Goal: Transaction & Acquisition: Purchase product/service

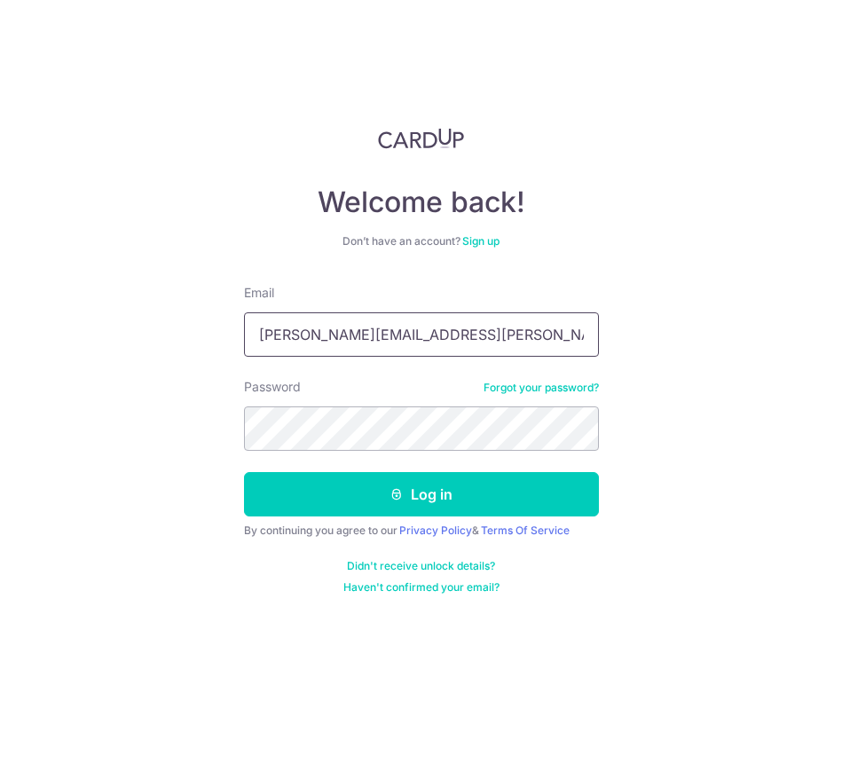
type input "jon.yong@gmail.com"
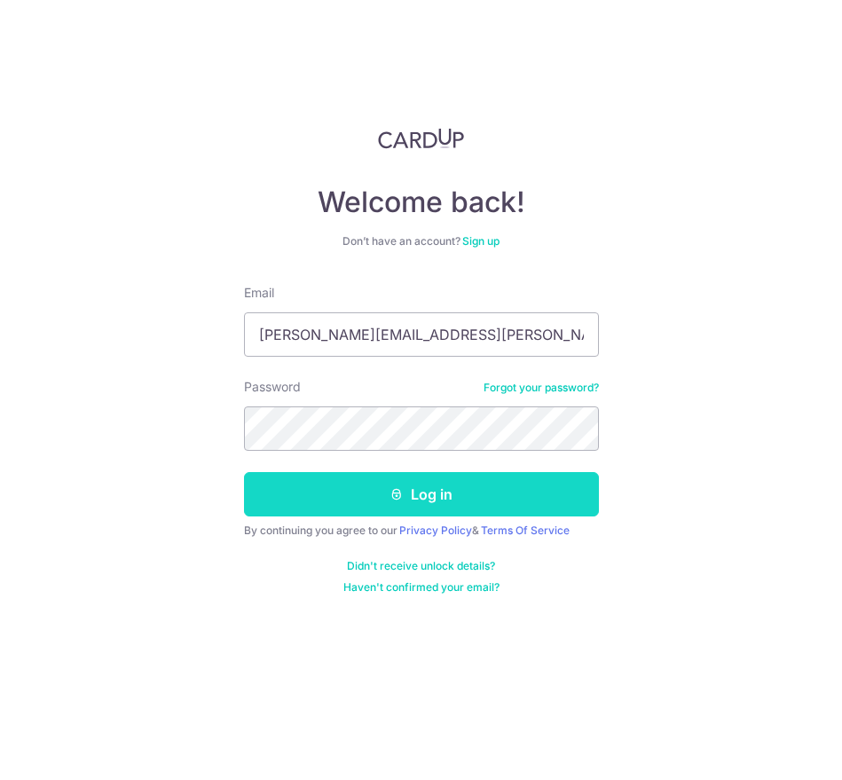
click at [372, 482] on button "Log in" at bounding box center [421, 494] width 355 height 44
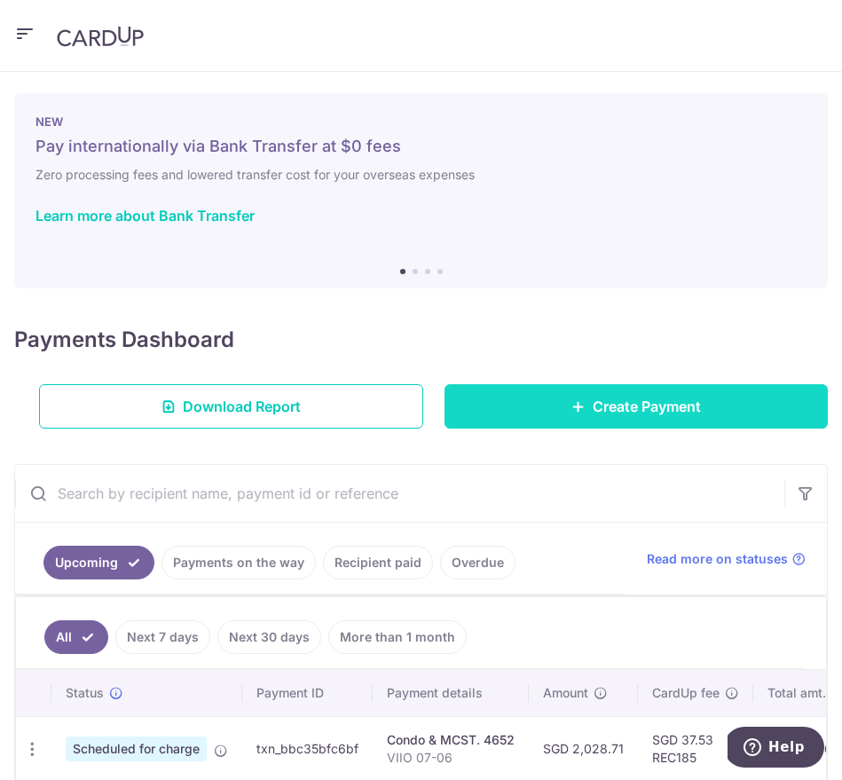
scroll to position [162, 0]
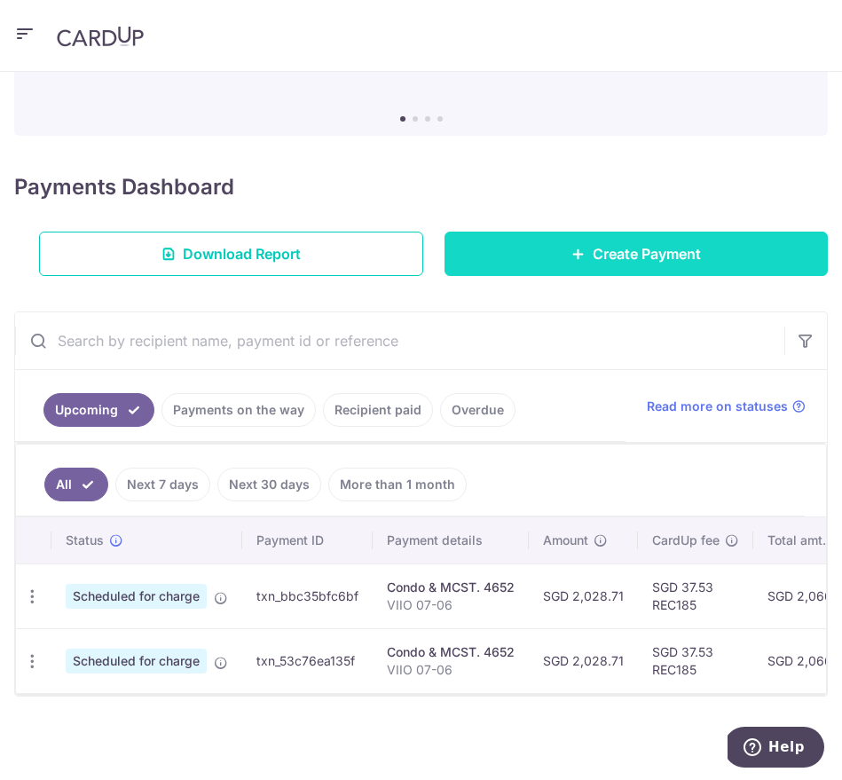
click at [573, 247] on icon at bounding box center [578, 254] width 14 height 14
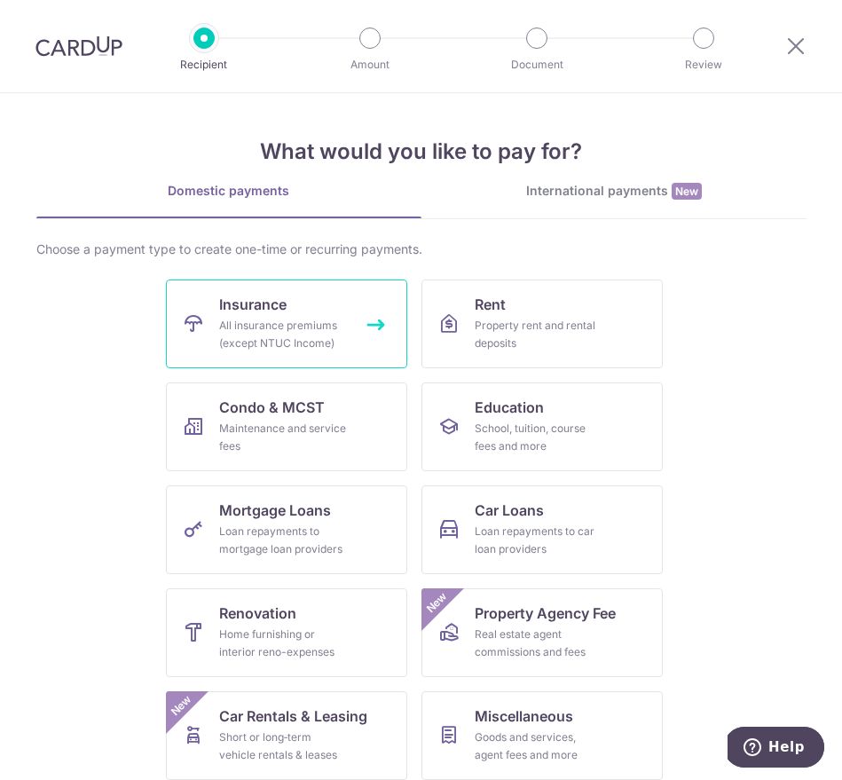
click at [259, 328] on div "All insurance premiums (except NTUC Income)" at bounding box center [283, 334] width 128 height 35
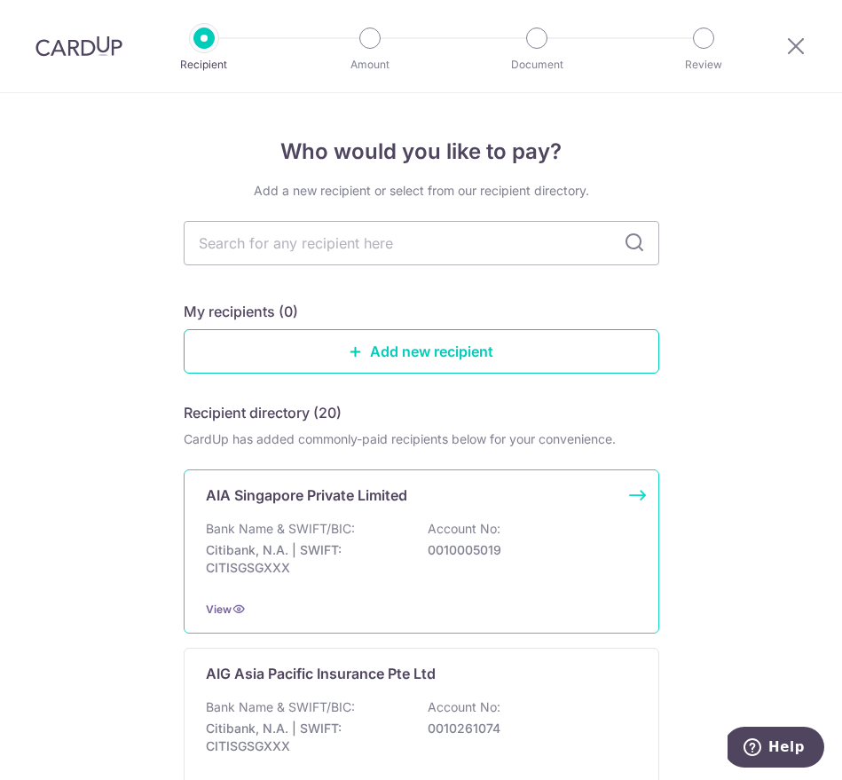
click at [392, 544] on p "Citibank, N.A. | SWIFT: CITISGSGXXX" at bounding box center [305, 558] width 199 height 35
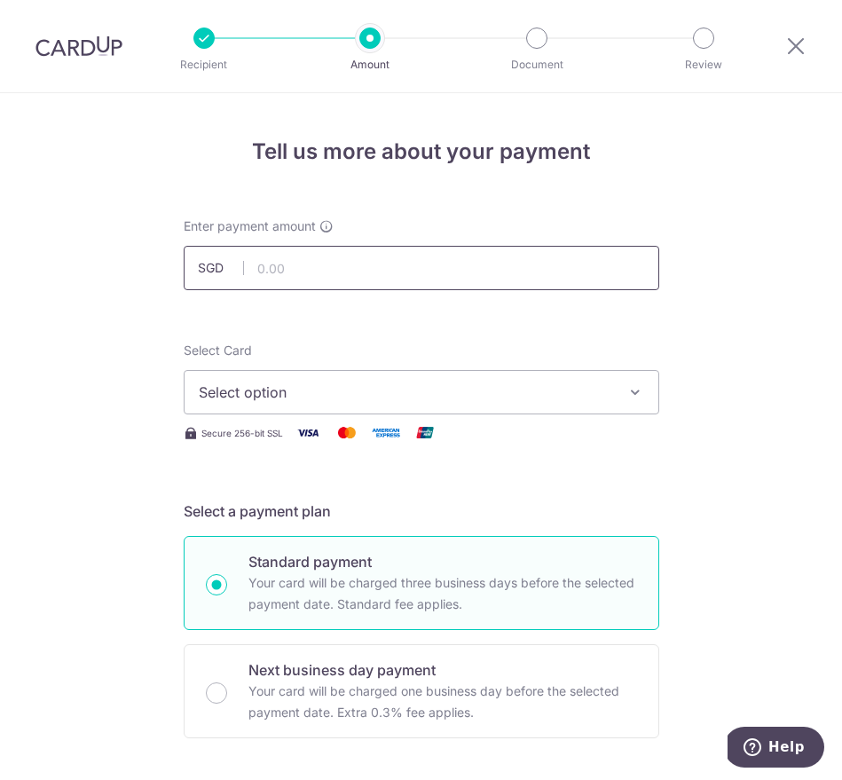
click at [342, 249] on input "text" at bounding box center [421, 268] width 475 height 44
type input "489.26"
click at [418, 388] on span "Select option" at bounding box center [405, 391] width 413 height 21
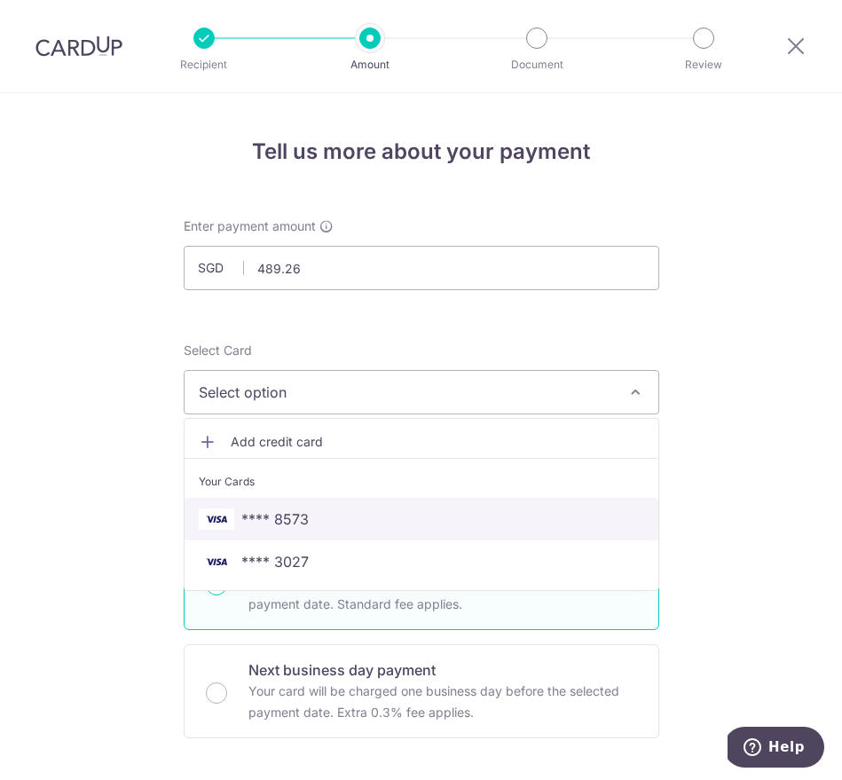
click at [375, 521] on span "**** 8573" at bounding box center [421, 518] width 445 height 21
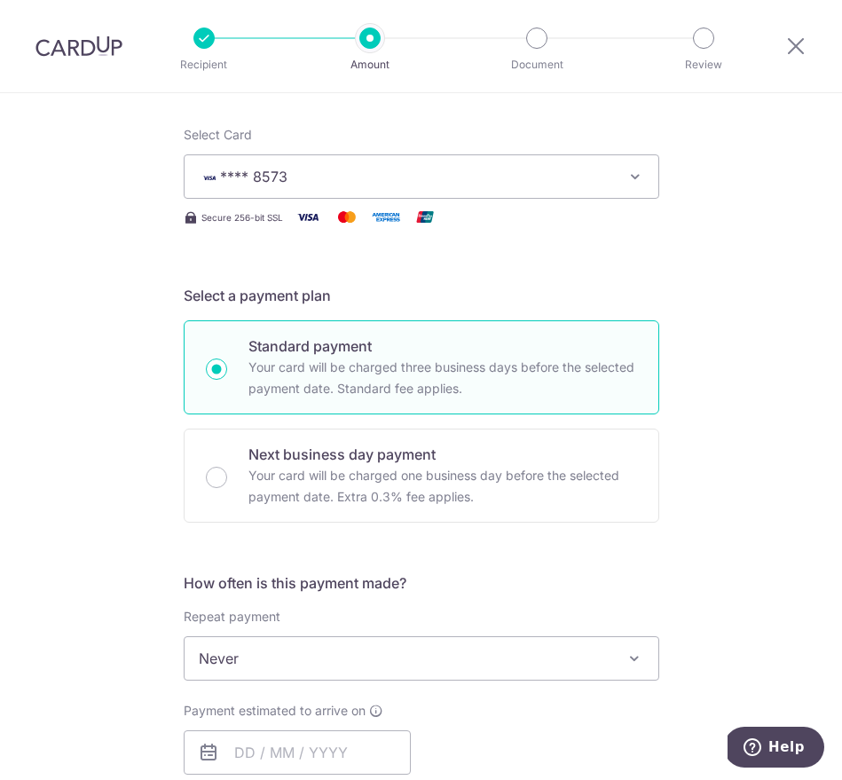
scroll to position [323, 0]
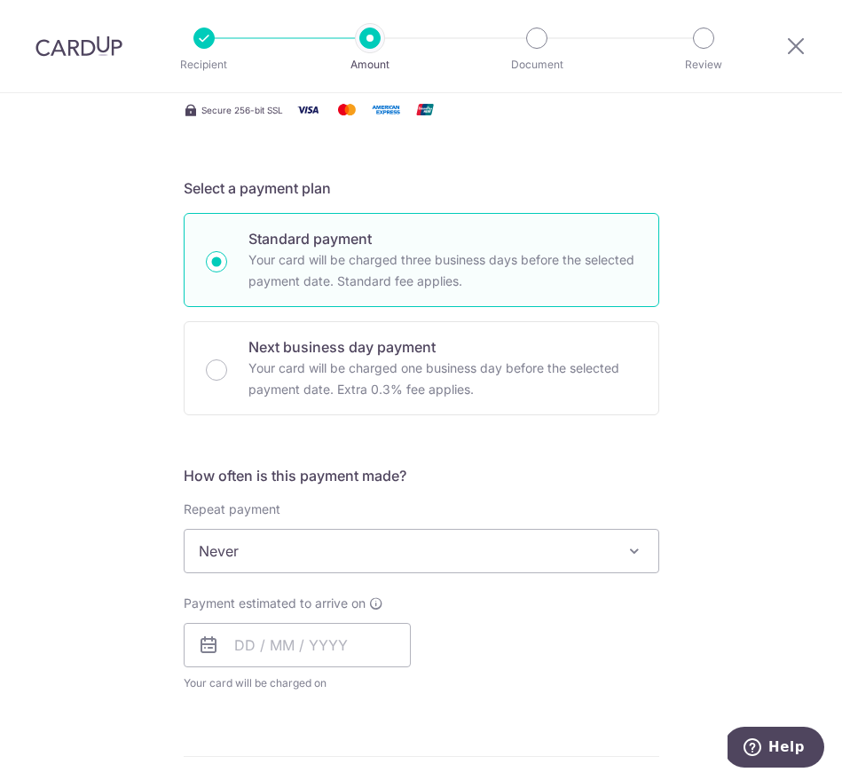
click at [523, 562] on span "Never" at bounding box center [421, 550] width 474 height 43
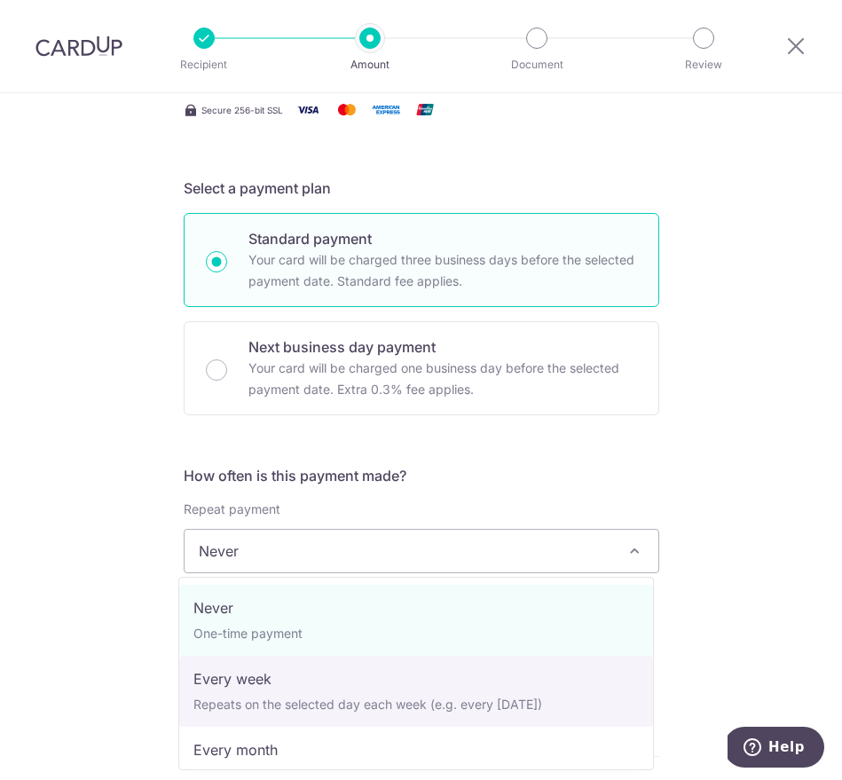
select select "2"
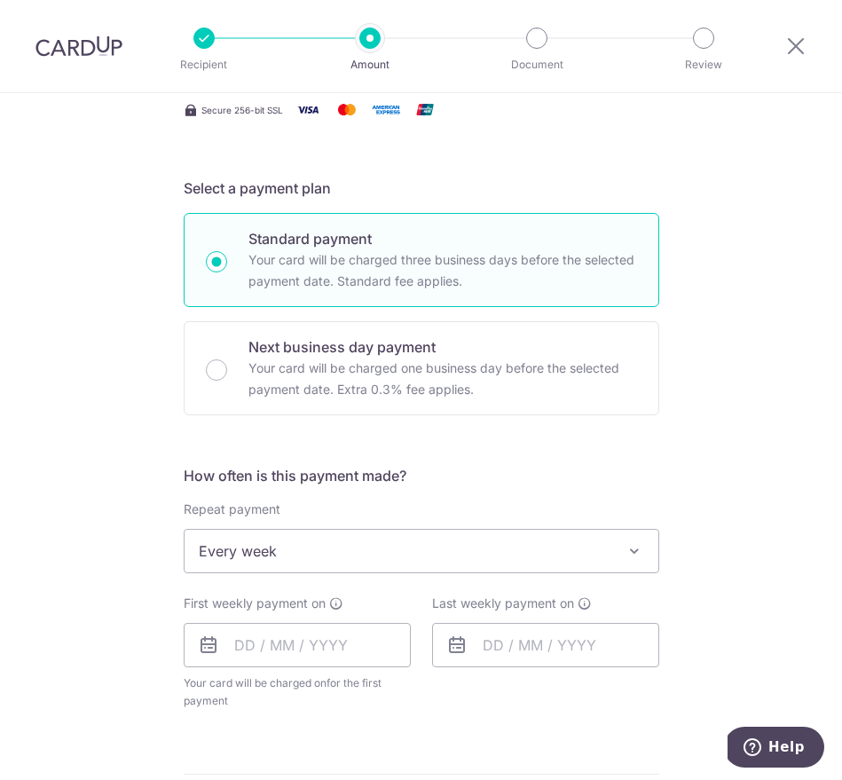
scroll to position [348, 0]
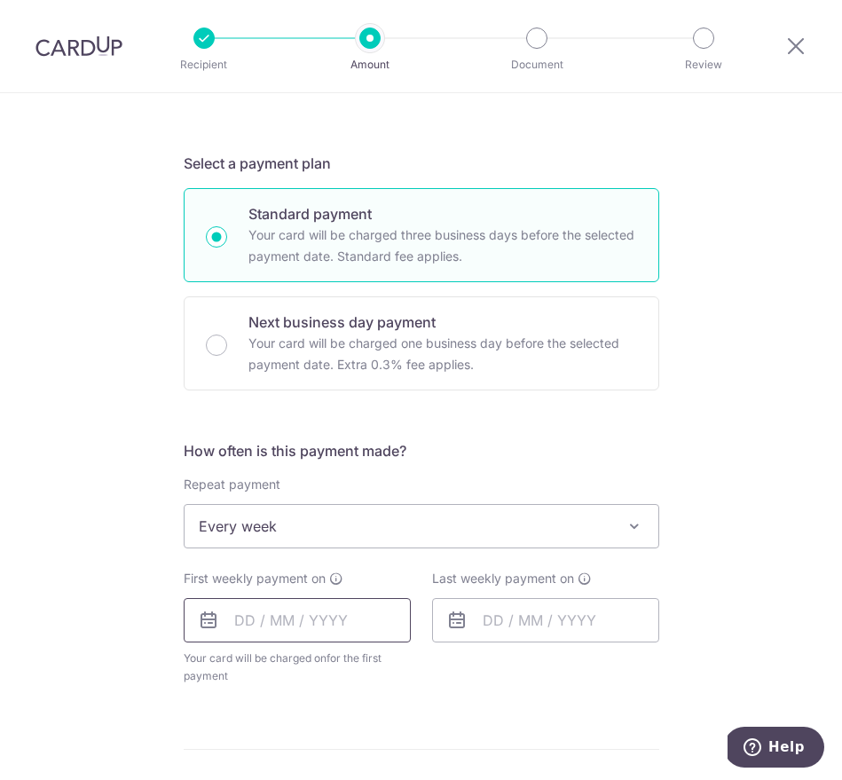
click at [360, 622] on input "text" at bounding box center [297, 620] width 227 height 44
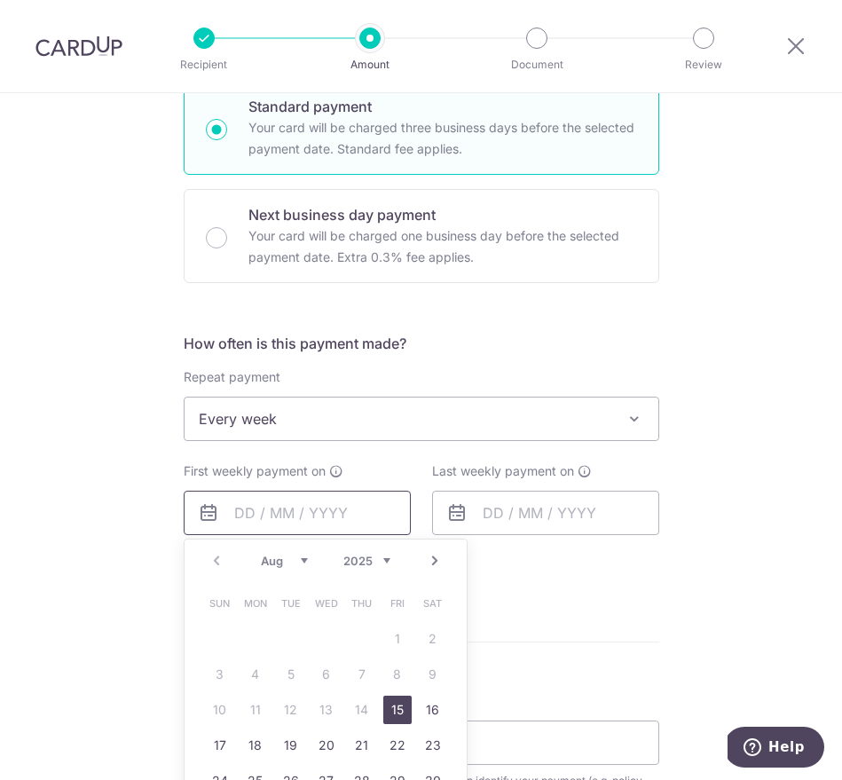
scroll to position [634, 0]
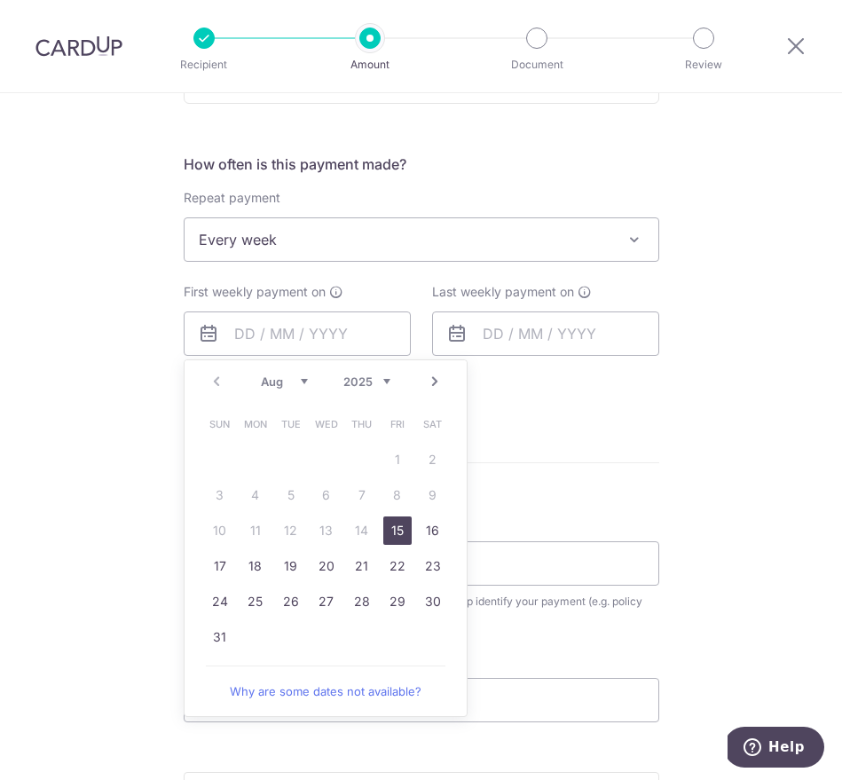
click at [387, 530] on link "15" at bounding box center [397, 530] width 28 height 28
type input "[DATE]"
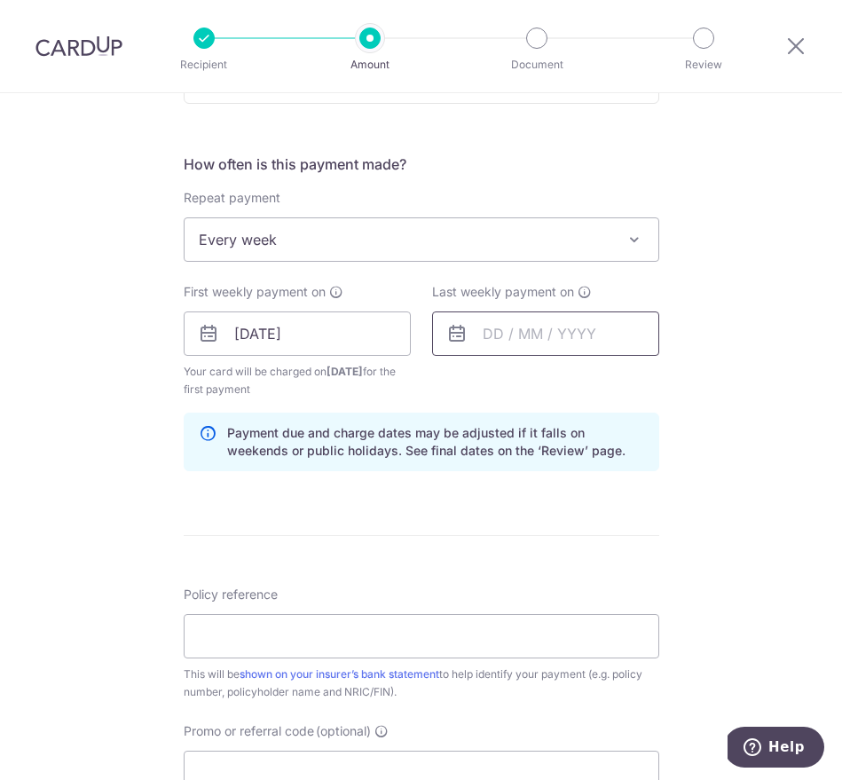
click at [545, 332] on input "text" at bounding box center [545, 333] width 227 height 44
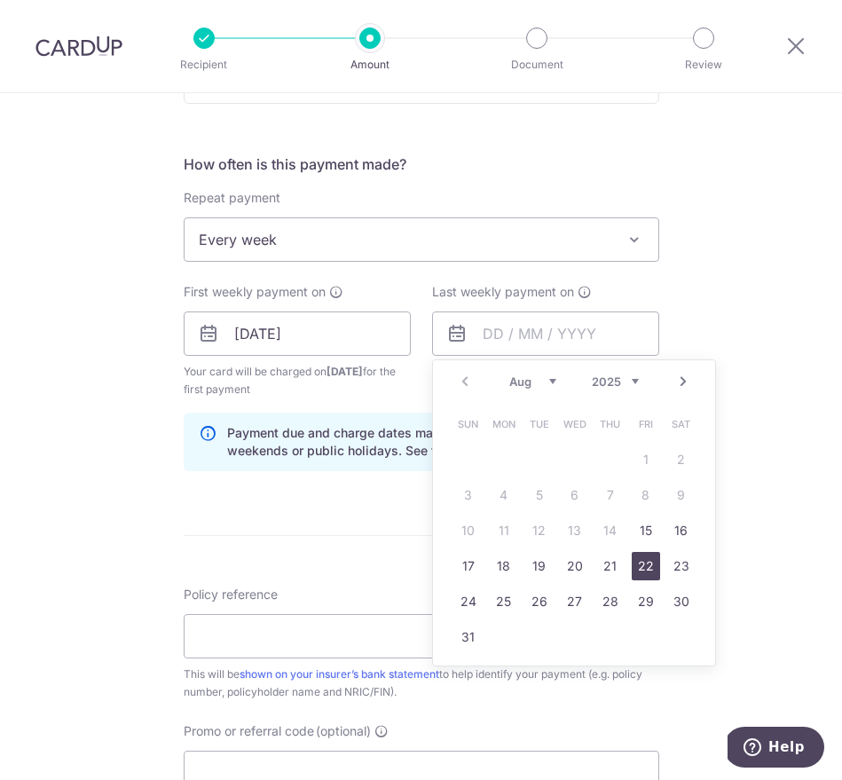
click at [631, 561] on link "22" at bounding box center [645, 566] width 28 height 28
type input "22/08/2025"
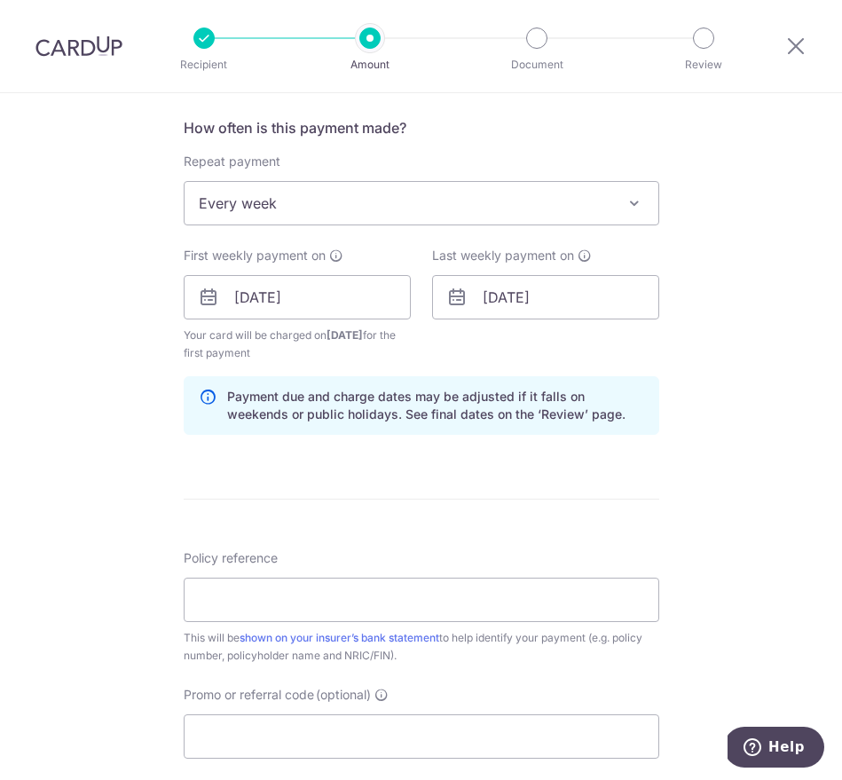
scroll to position [709, 0]
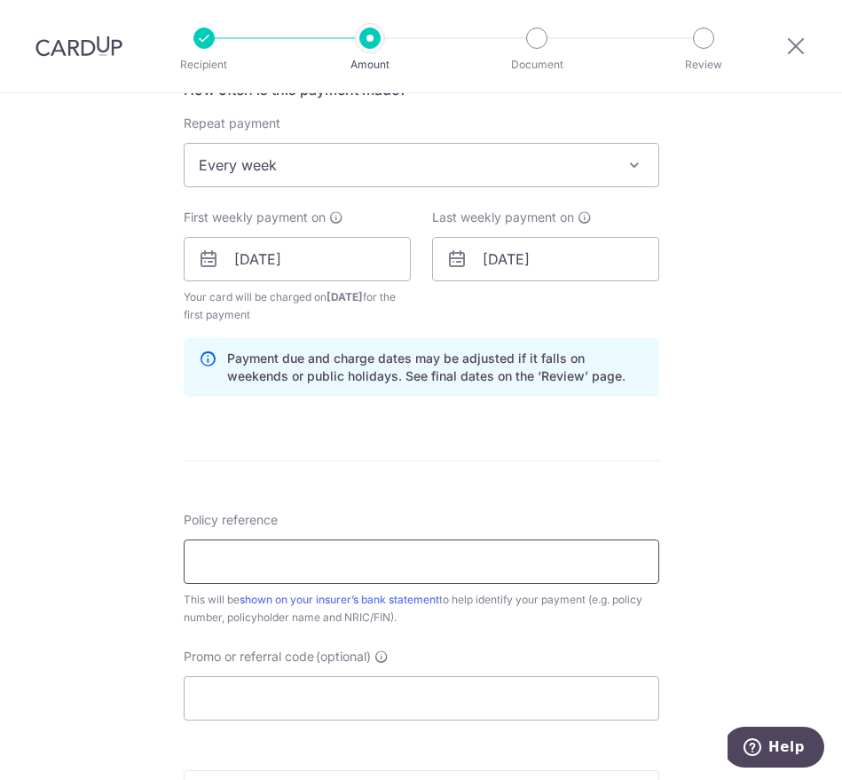
click at [512, 549] on input "Policy reference" at bounding box center [421, 561] width 475 height 44
type input "l"
type input "L545598174 YONG ZACHARY CALEB"
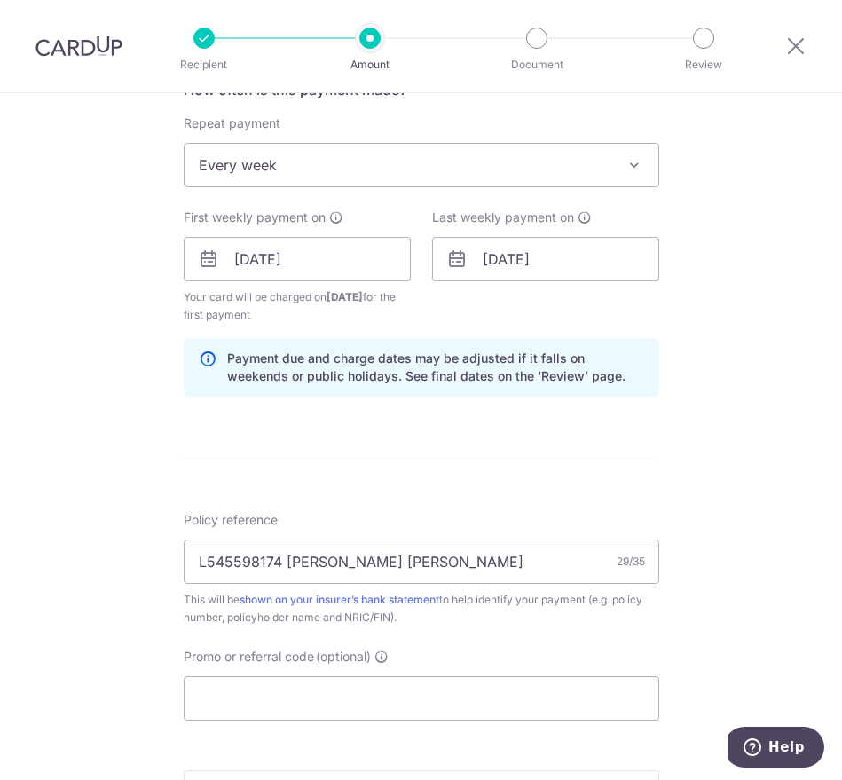
click at [735, 514] on div "Tell us more about your payment Enter payment amount SGD 489.26 489.26 Select C…" at bounding box center [421, 235] width 842 height 1703
click at [411, 702] on input "Promo or referral code (optional)" at bounding box center [421, 698] width 475 height 44
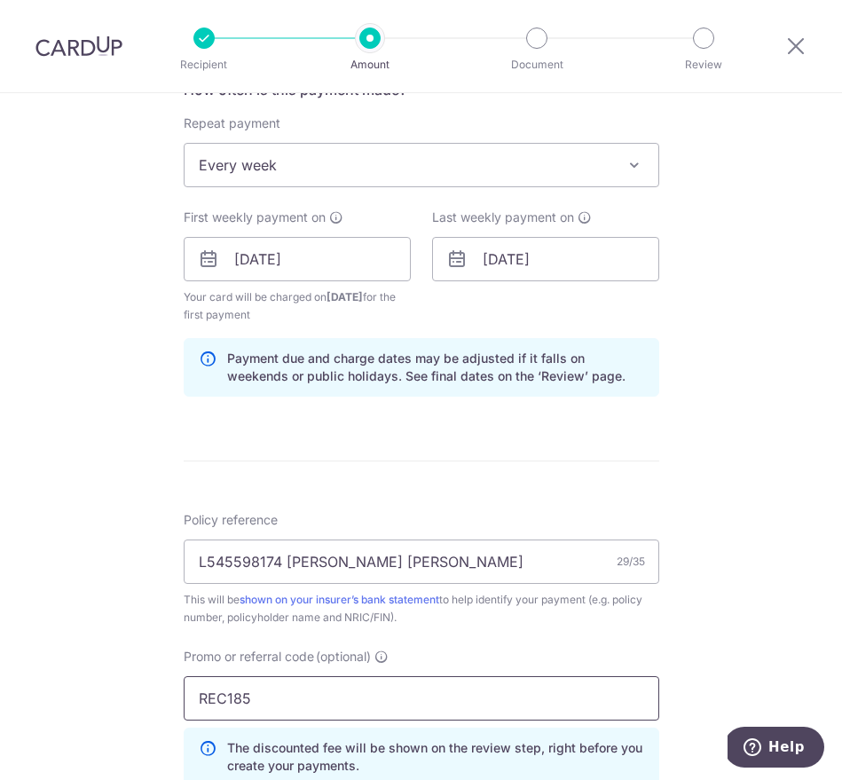
type input "REC185"
click at [727, 636] on div "Tell us more about your payment Enter payment amount SGD 489.26 489.26 Select C…" at bounding box center [421, 275] width 842 height 1783
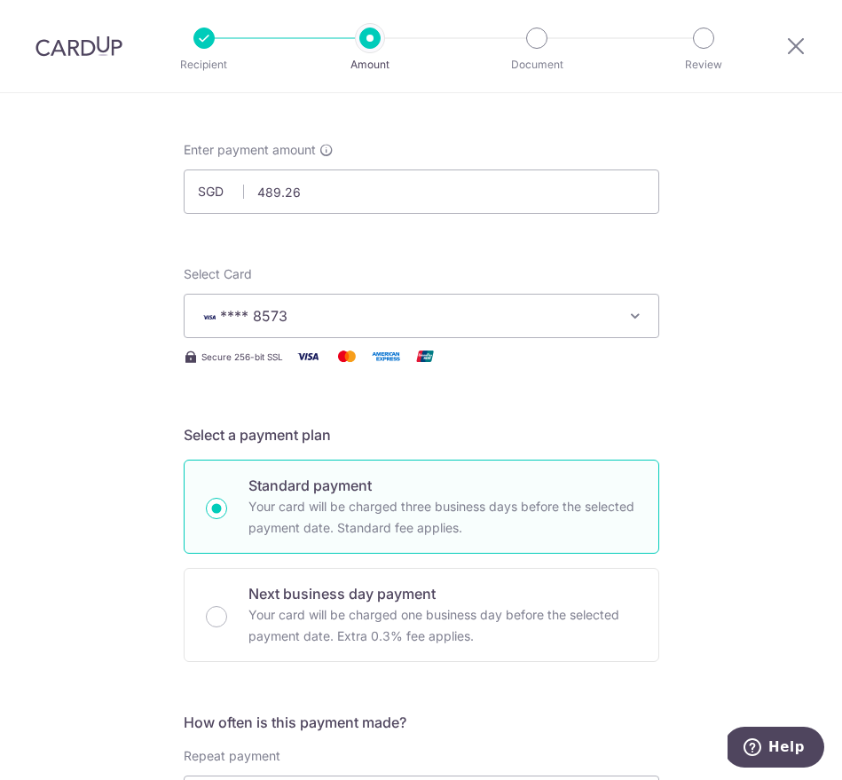
scroll to position [0, 0]
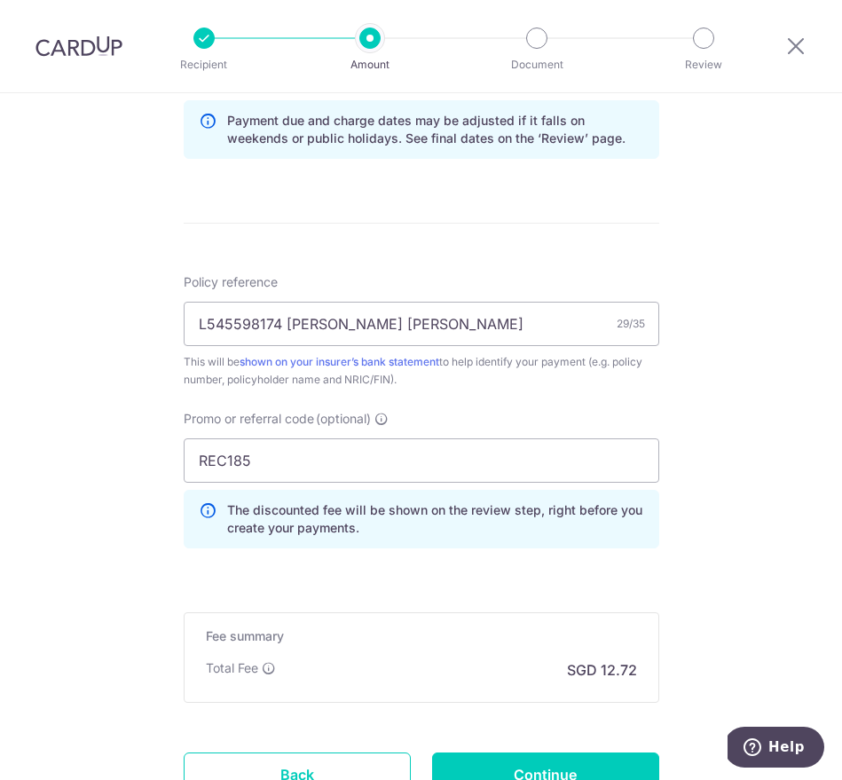
click at [757, 566] on div "Tell us more about your payment Enter payment amount SGD 489.26 489.26 Select C…" at bounding box center [421, 38] width 842 height 1783
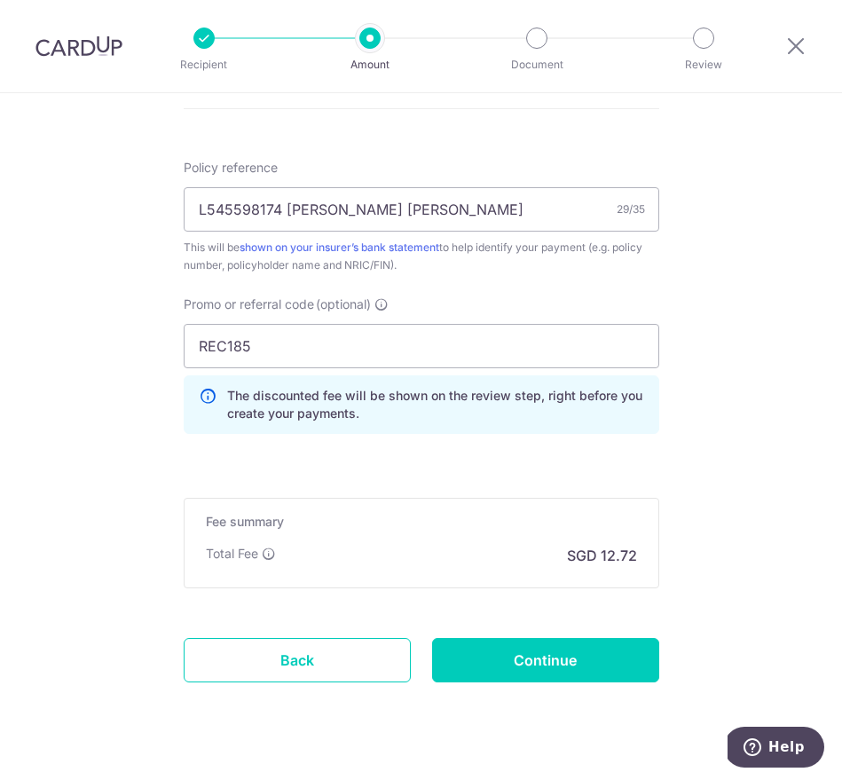
scroll to position [1096, 0]
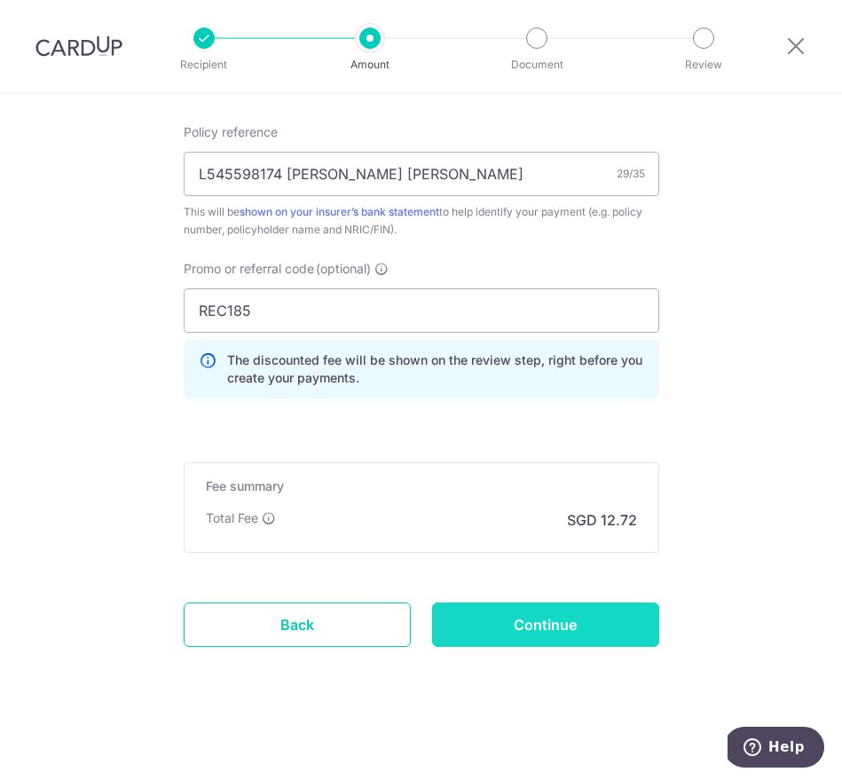
click at [608, 626] on input "Continue" at bounding box center [545, 624] width 227 height 44
type input "Create Schedule"
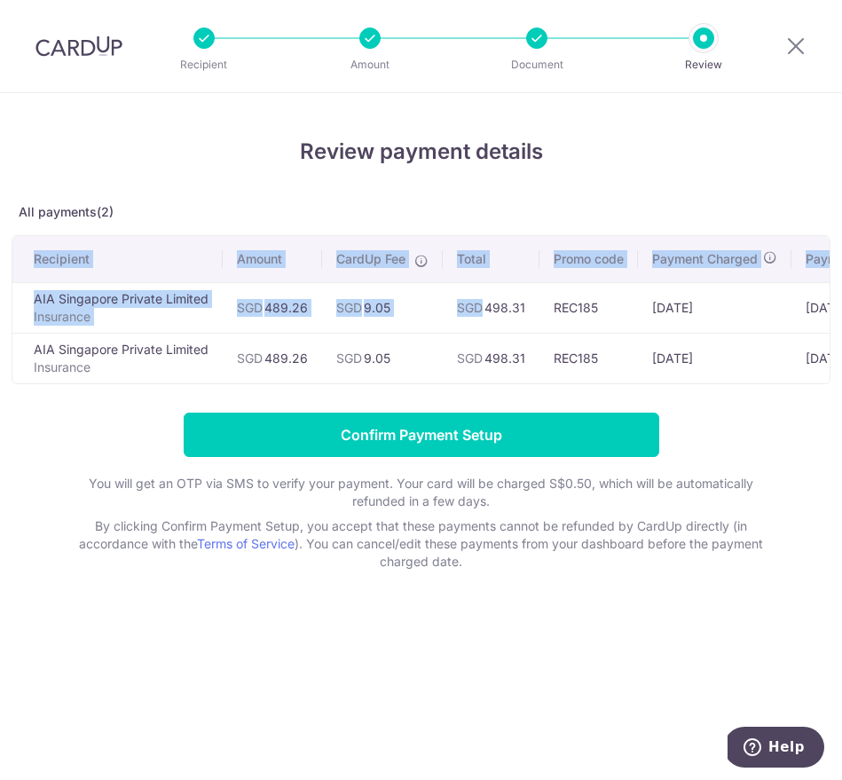
drag, startPoint x: 488, startPoint y: 309, endPoint x: 190, endPoint y: 354, distance: 301.4
click at [190, 354] on tbody "AIA Singapore Private Limited Insurance SGD 489.26 SGD 9.05 SGD 498.31 REC185 1…" at bounding box center [512, 332] width 1000 height 101
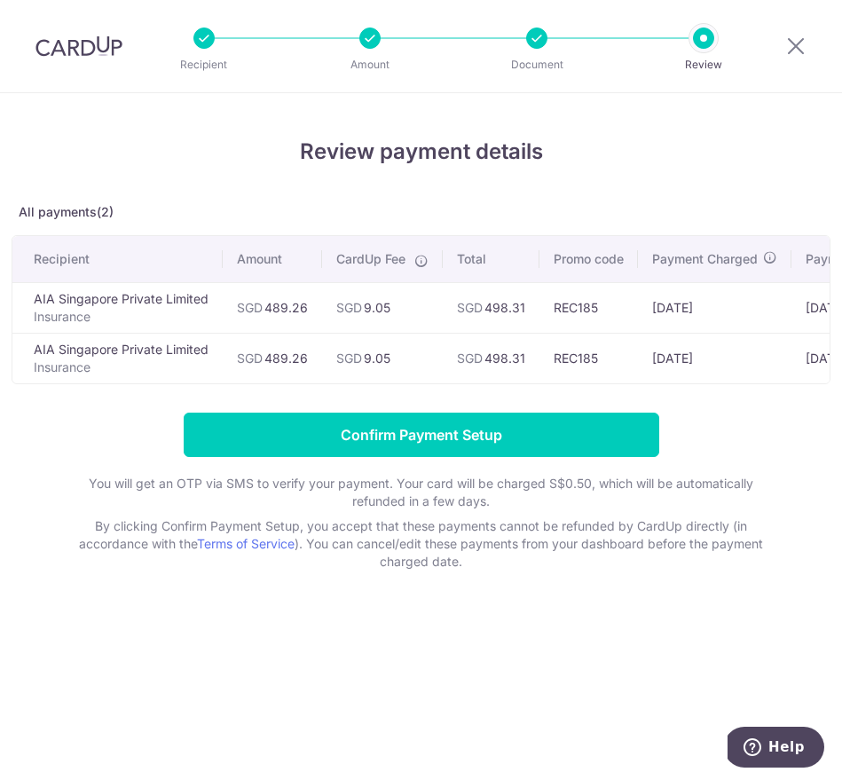
click at [325, 349] on td "SGD 9.05" at bounding box center [382, 358] width 121 height 51
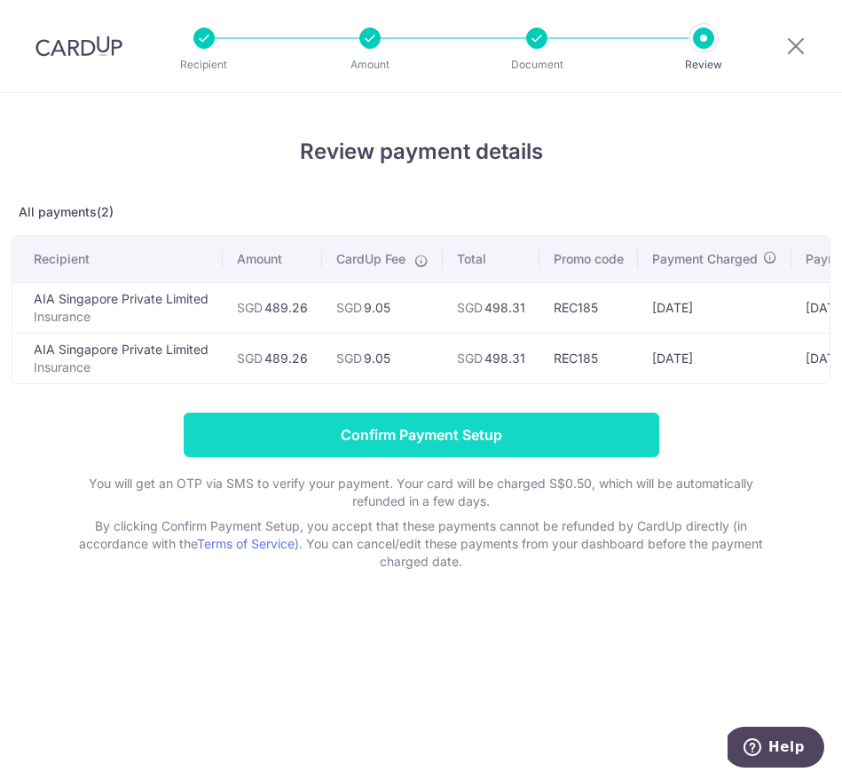
click at [534, 444] on input "Confirm Payment Setup" at bounding box center [421, 434] width 475 height 44
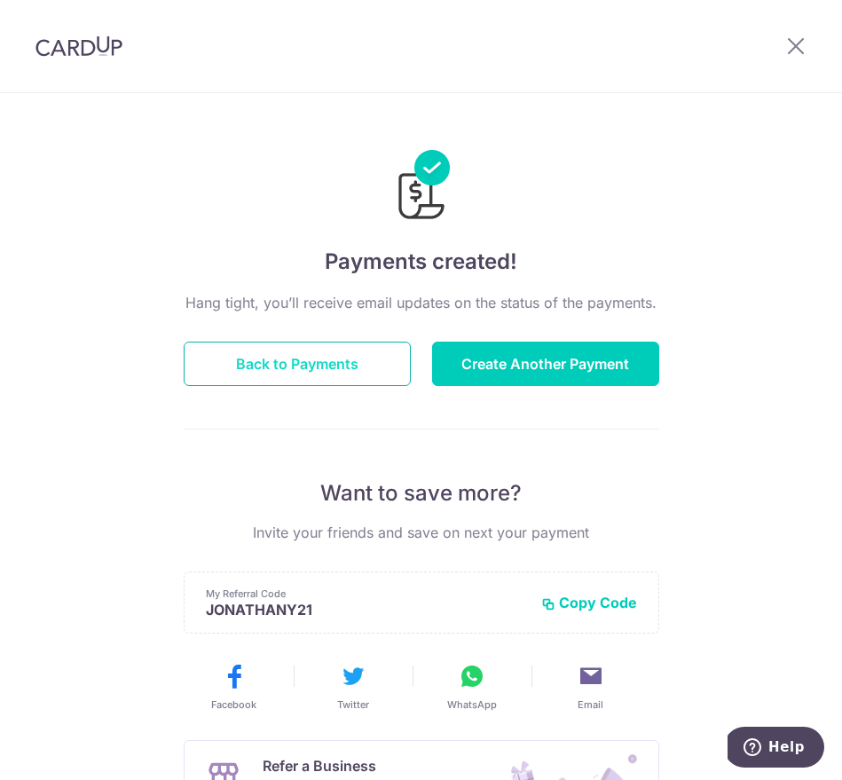
click at [344, 371] on button "Back to Payments" at bounding box center [297, 363] width 227 height 44
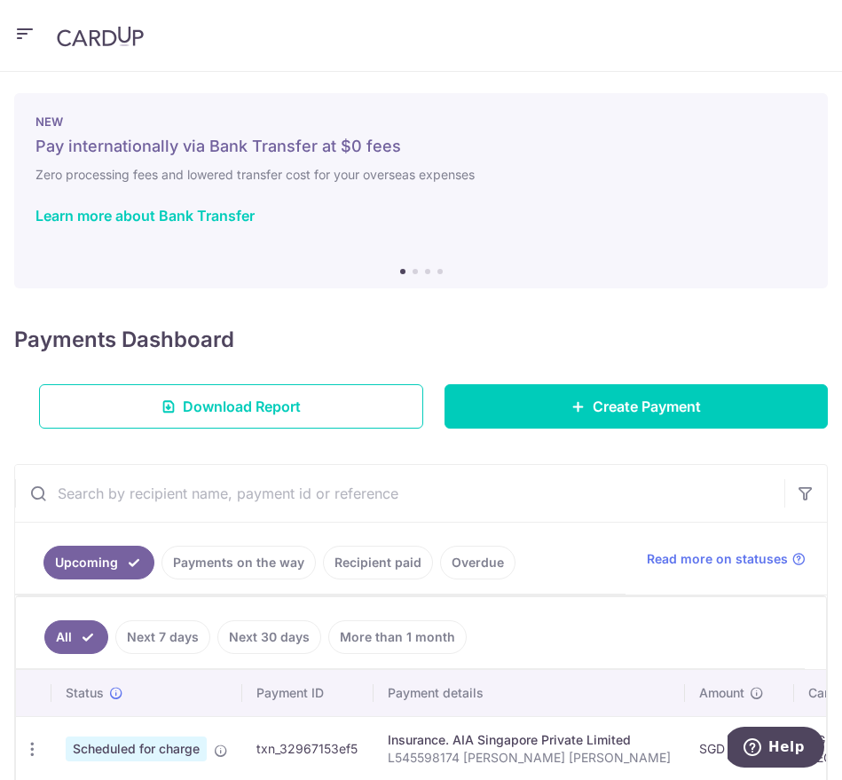
click at [388, 555] on link "Recipient paid" at bounding box center [378, 562] width 110 height 34
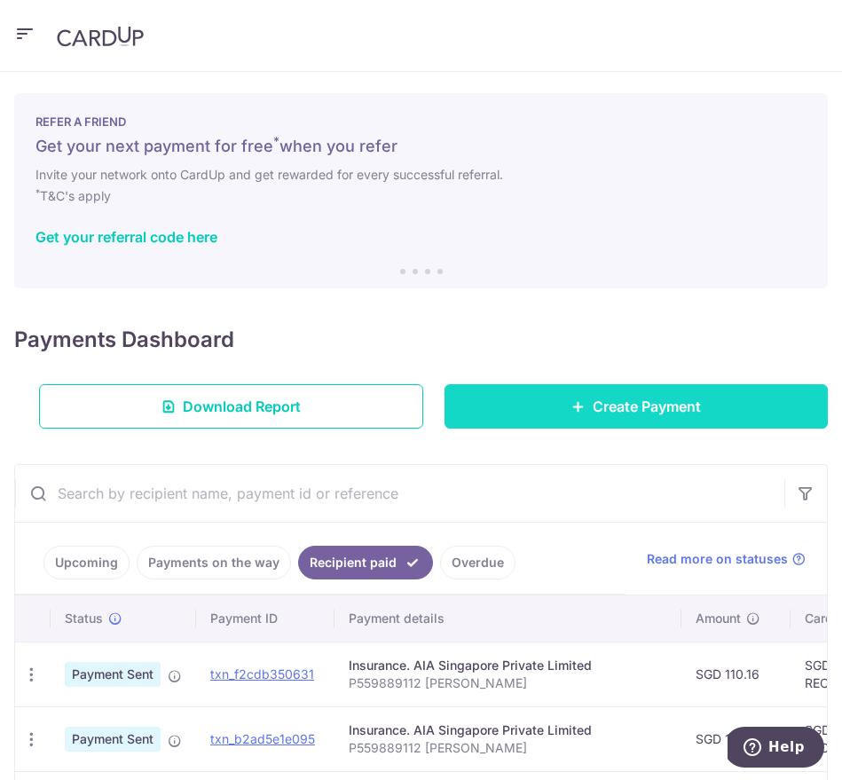
click at [599, 418] on link "Create Payment" at bounding box center [636, 406] width 384 height 44
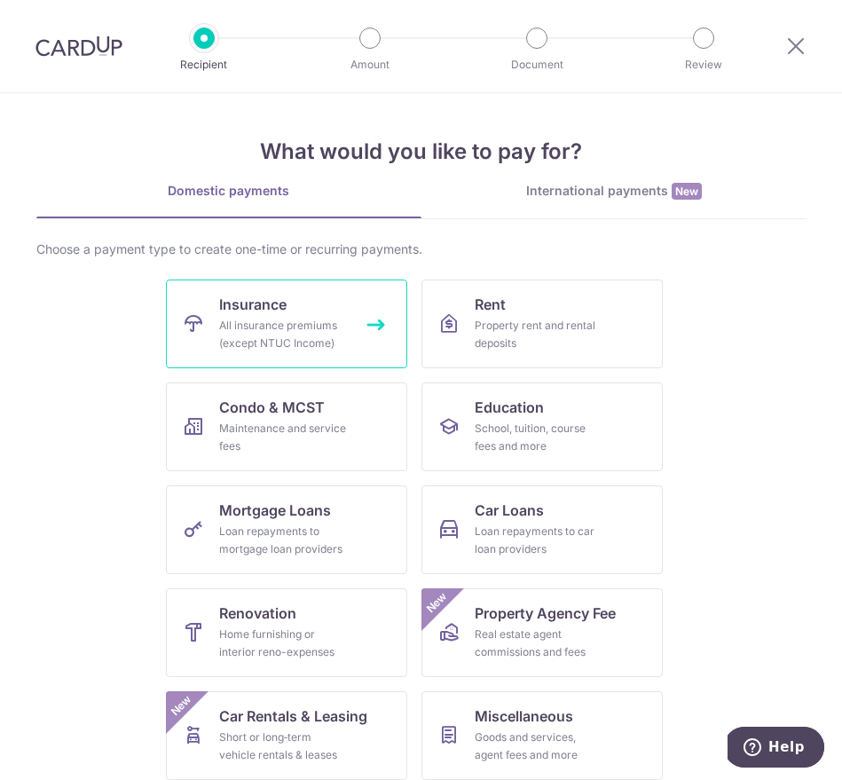
click at [311, 321] on div "All insurance premiums (except NTUC Income)" at bounding box center [283, 334] width 128 height 35
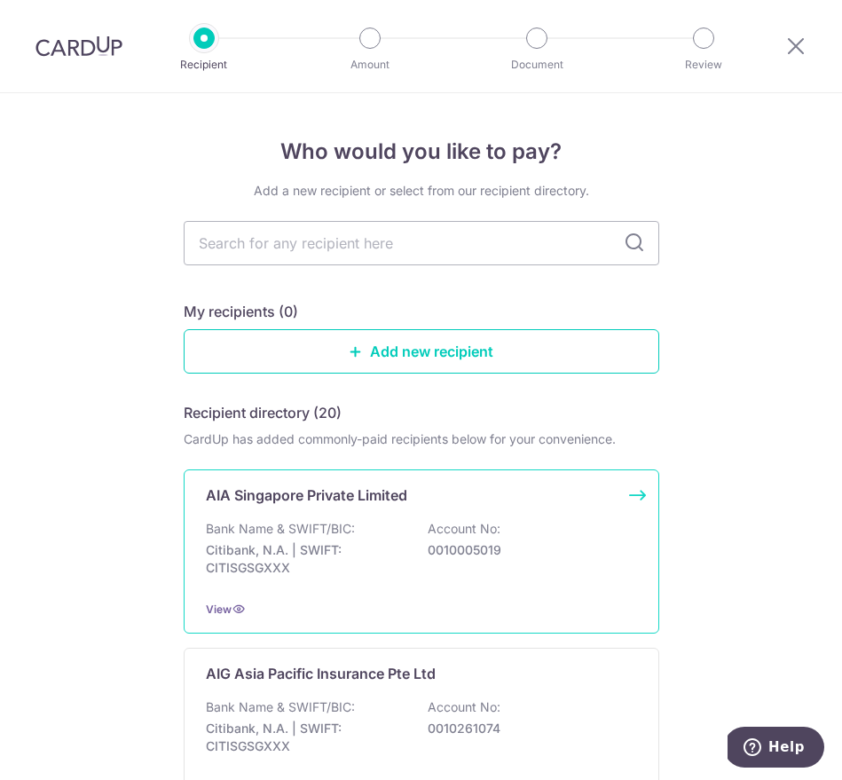
click at [385, 507] on div "AIA Singapore Private Limited Bank Name & SWIFT/BIC: Citibank, N.A. | SWIFT: CI…" at bounding box center [421, 551] width 475 height 164
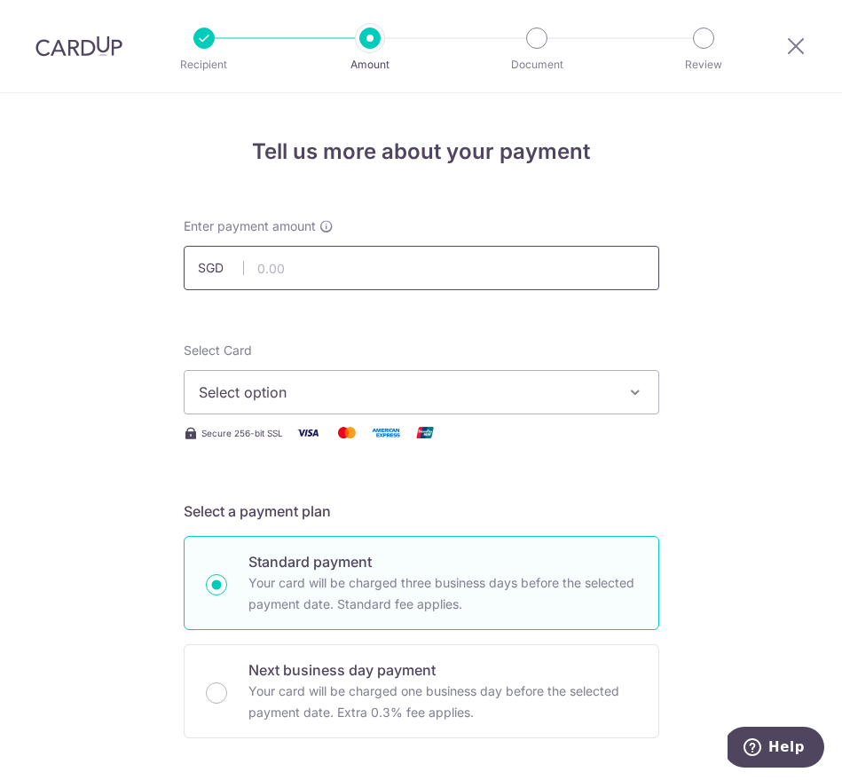
click at [359, 275] on input "text" at bounding box center [421, 268] width 475 height 44
type input "3,387.00"
click at [466, 387] on span "Select option" at bounding box center [405, 391] width 413 height 21
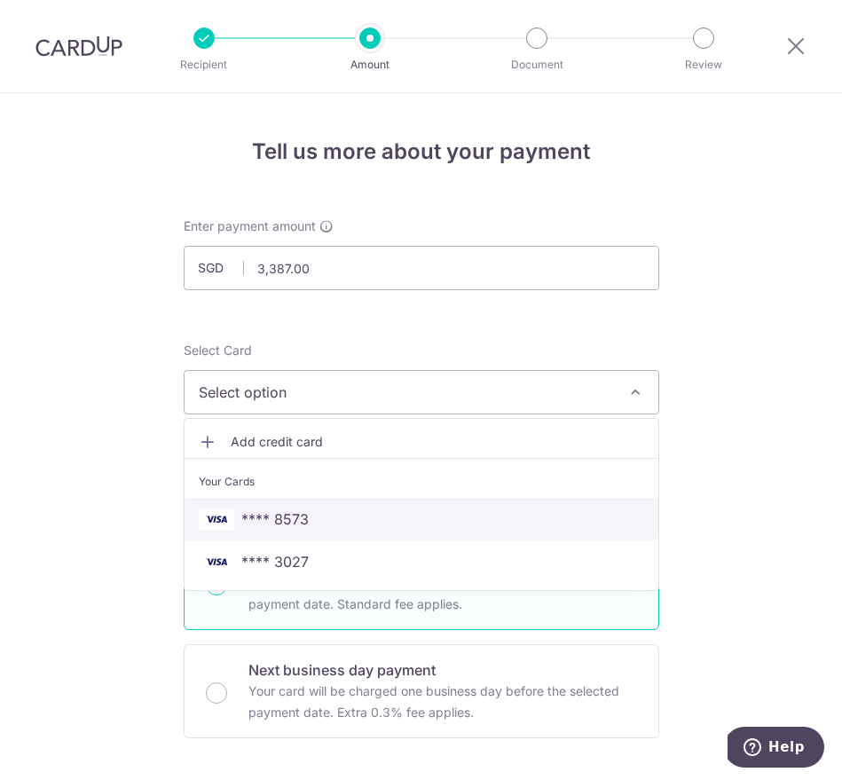
click at [364, 510] on span "**** 8573" at bounding box center [421, 518] width 445 height 21
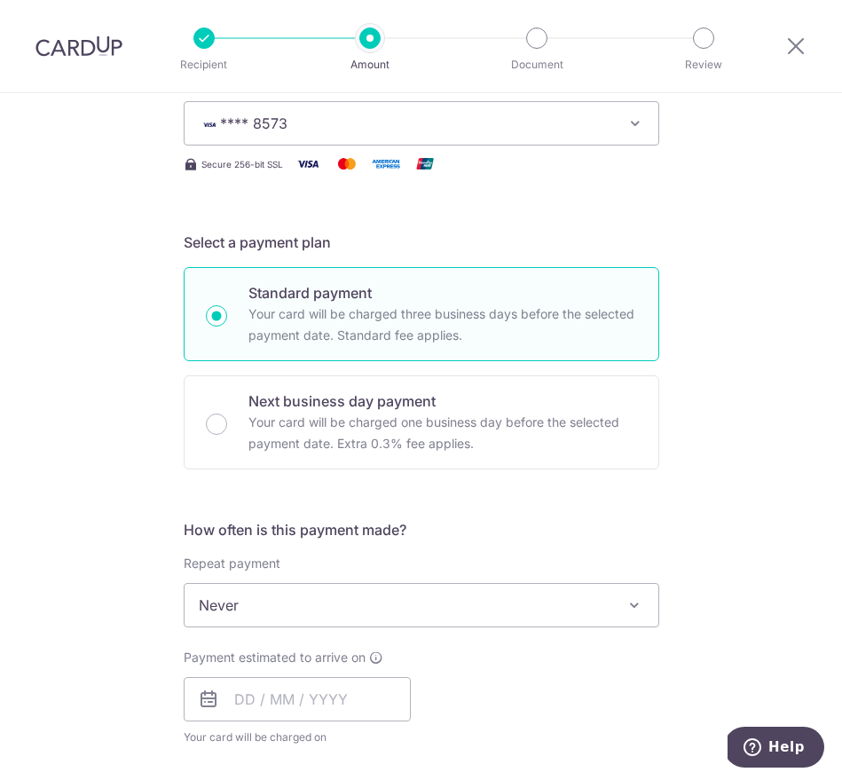
scroll to position [272, 0]
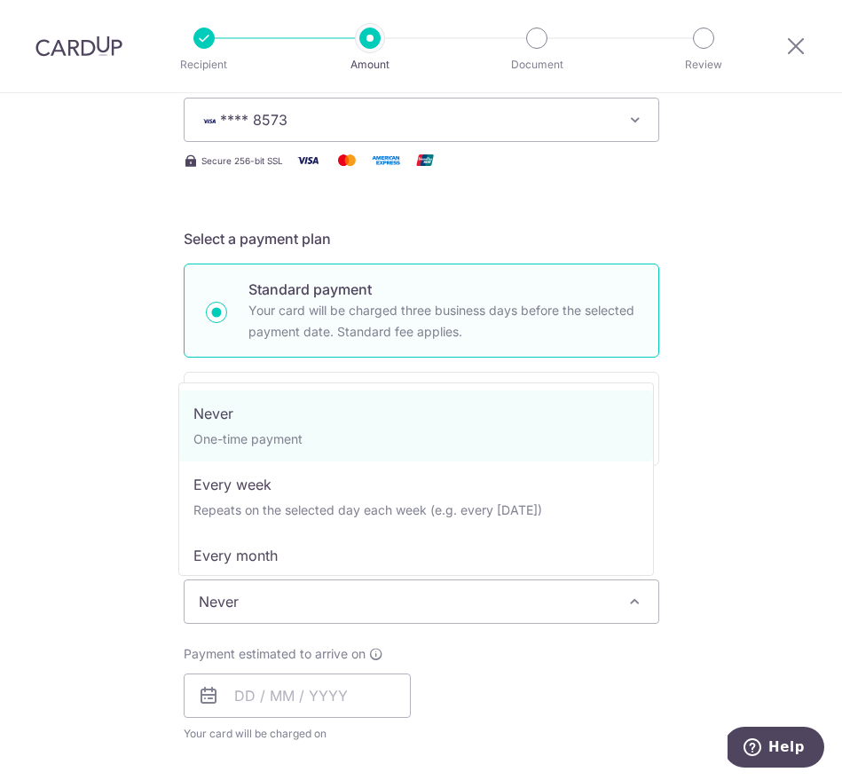
click at [533, 598] on span "Never" at bounding box center [421, 601] width 474 height 43
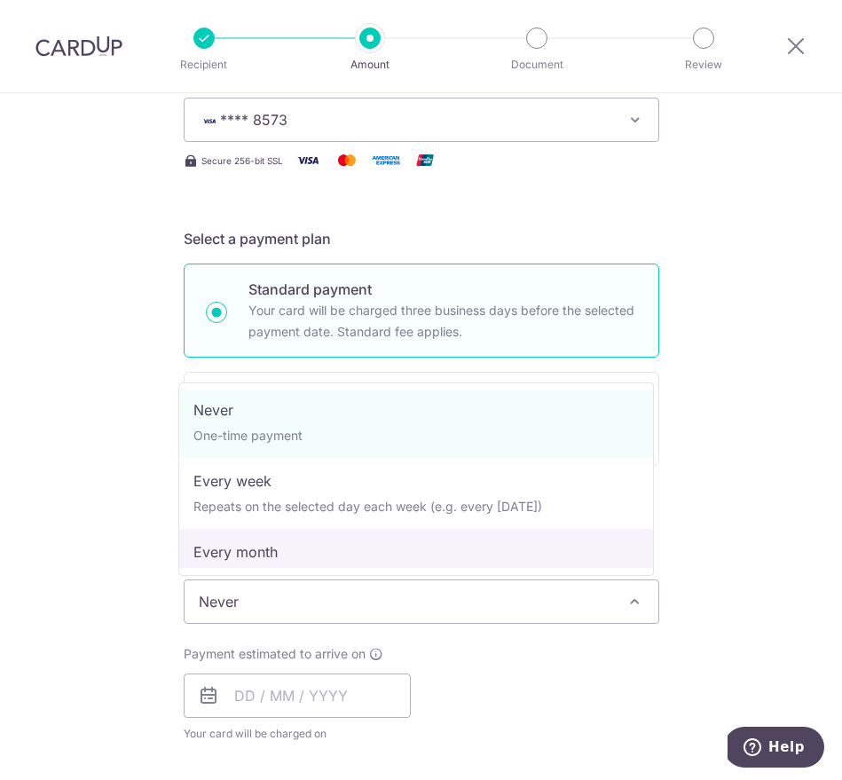
scroll to position [7, 0]
select select "3"
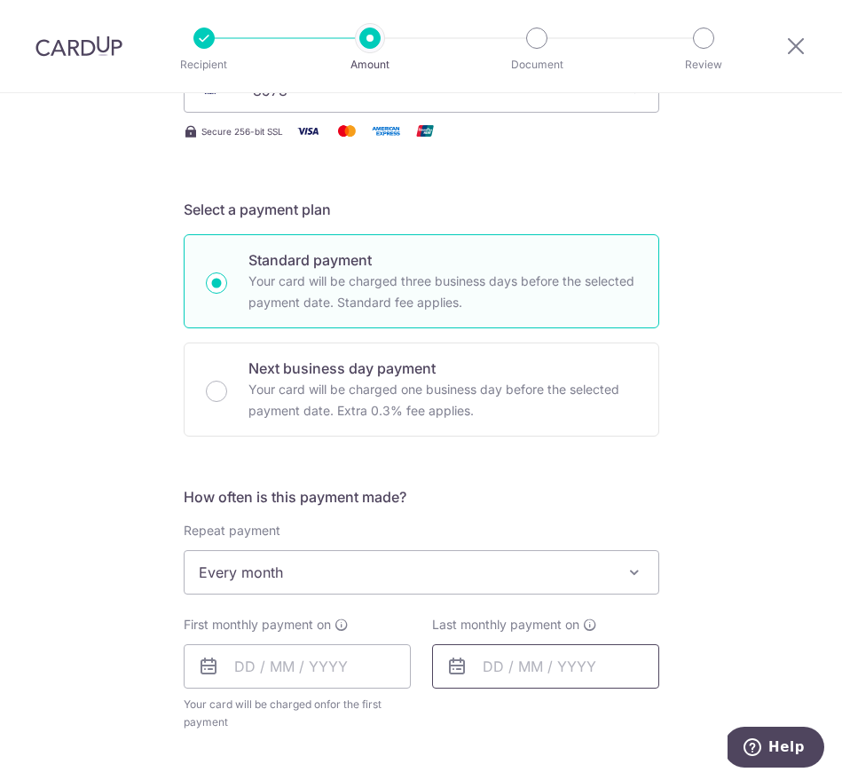
scroll to position [474, 0]
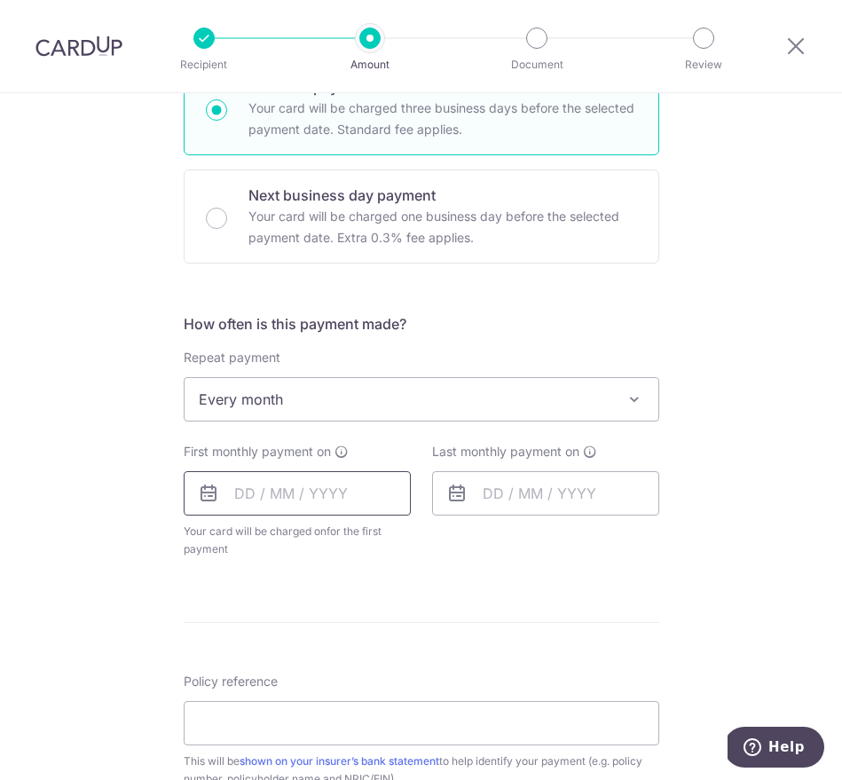
click at [340, 493] on input "text" at bounding box center [297, 493] width 227 height 44
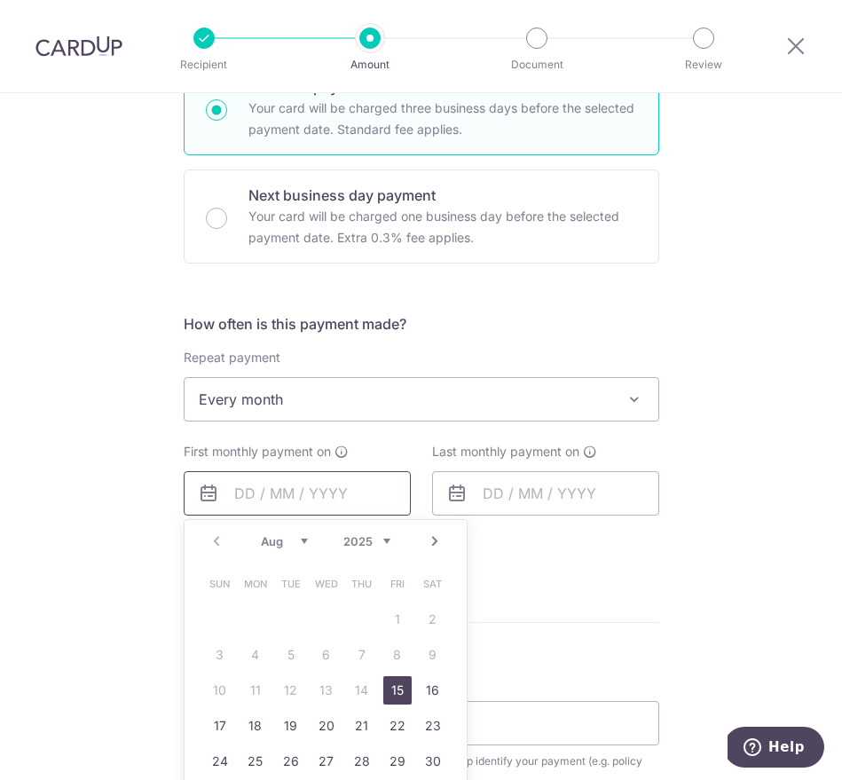
scroll to position [478, 0]
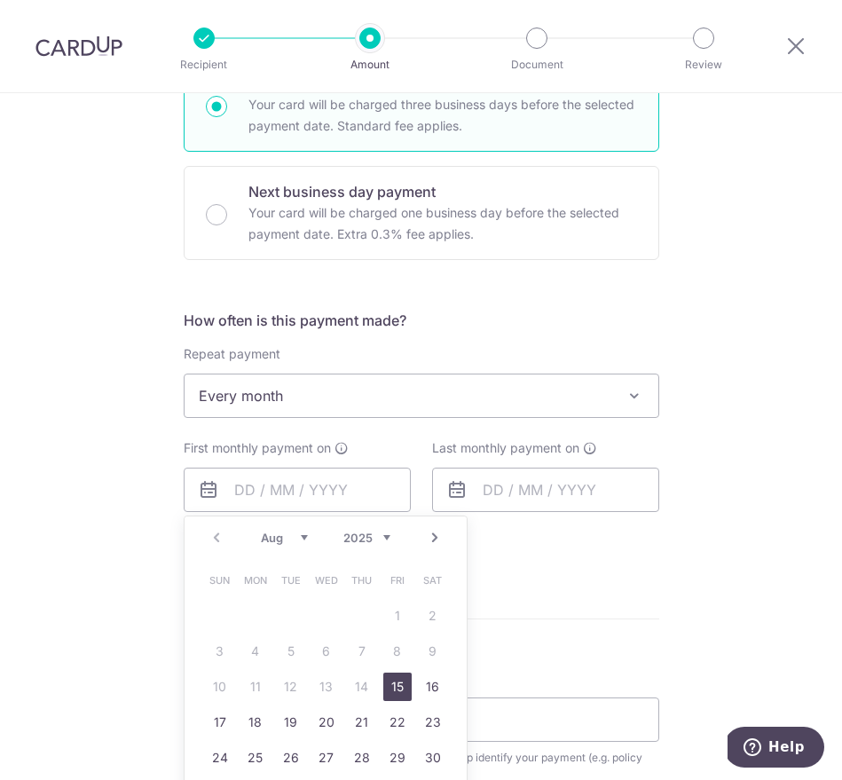
click at [389, 689] on link "15" at bounding box center [397, 686] width 28 height 28
type input "[DATE]"
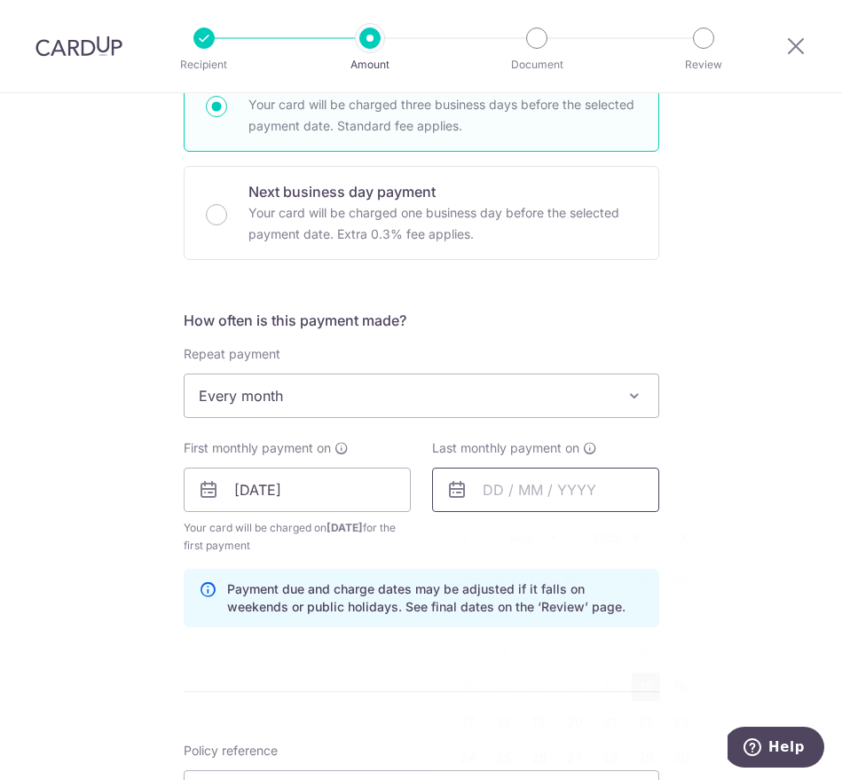
click at [601, 502] on input "text" at bounding box center [545, 489] width 227 height 44
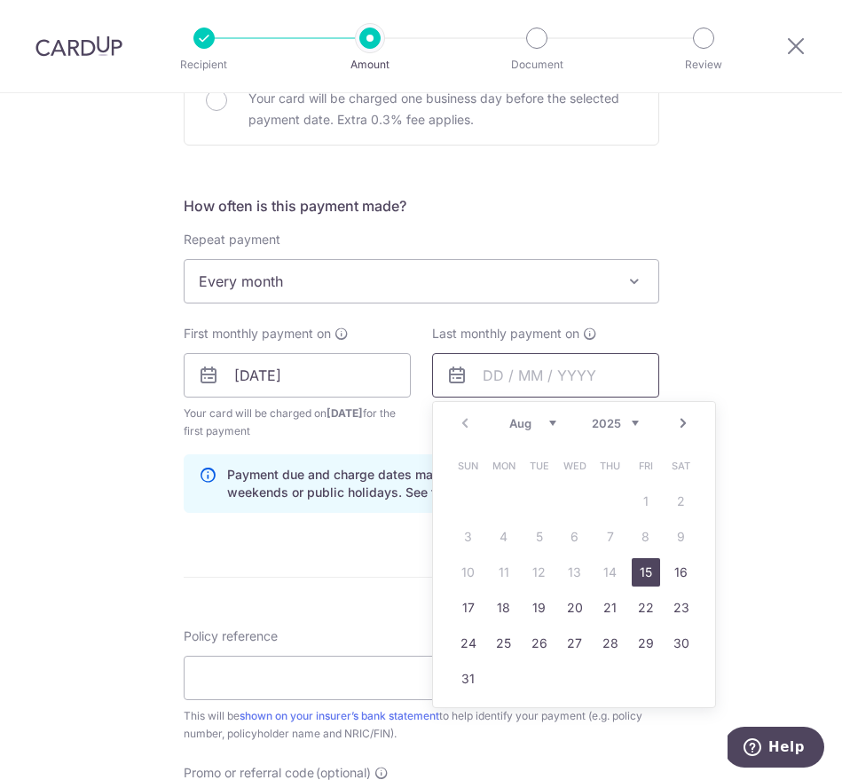
scroll to position [725, 0]
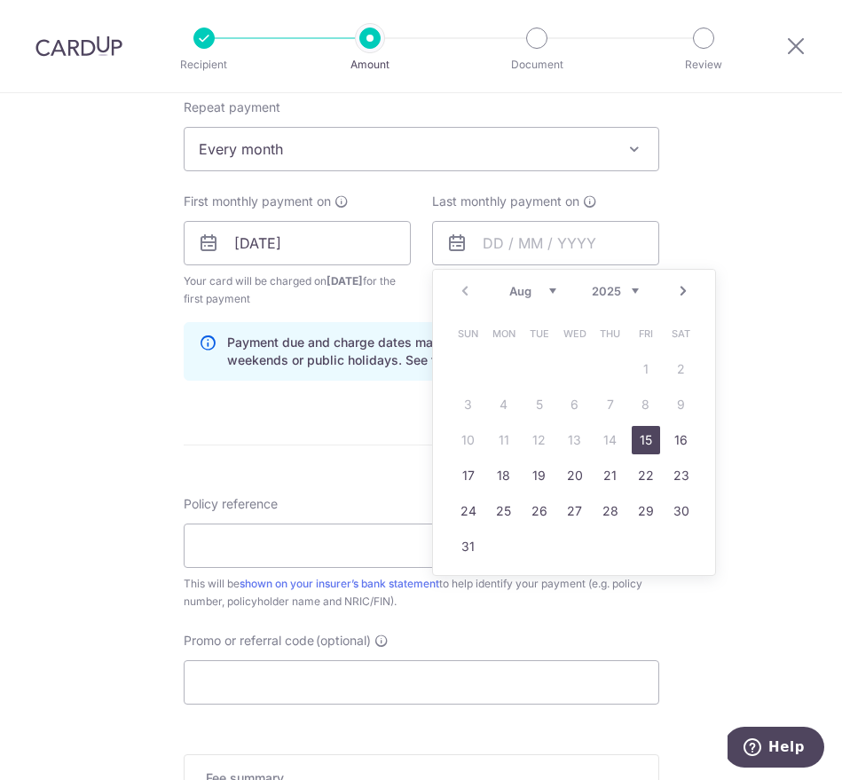
click at [677, 286] on link "Next" at bounding box center [682, 290] width 21 height 21
click at [467, 474] on link "16" at bounding box center [468, 475] width 28 height 28
type input "16/11/2025"
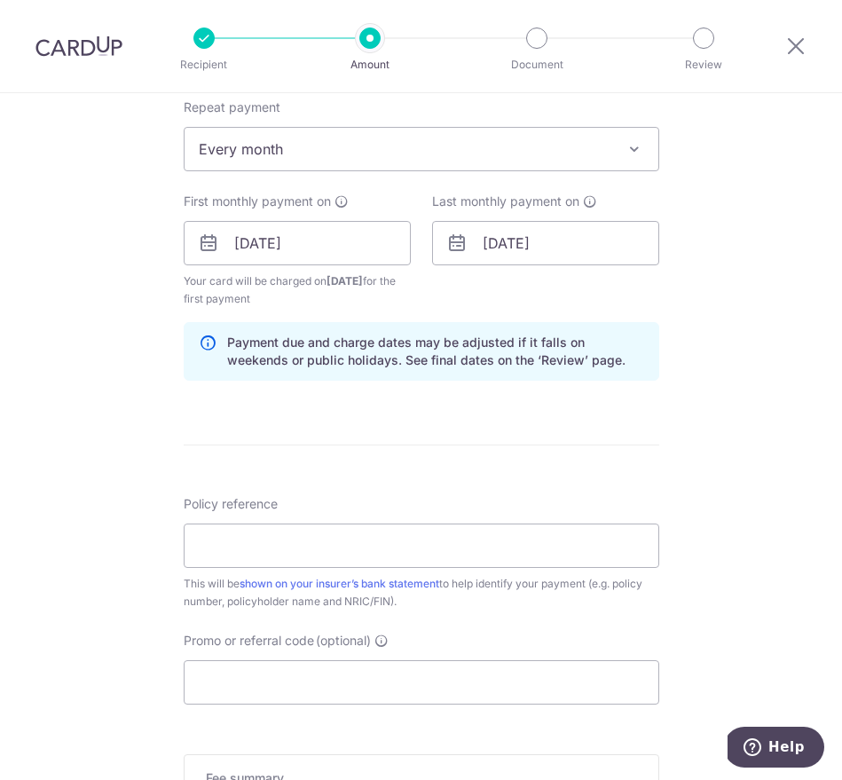
click at [705, 356] on div "Tell us more about your payment Enter payment amount SGD 3,387.00 3387.00 Selec…" at bounding box center [421, 220] width 842 height 1703
click at [427, 545] on input "Policy reference" at bounding box center [421, 545] width 475 height 44
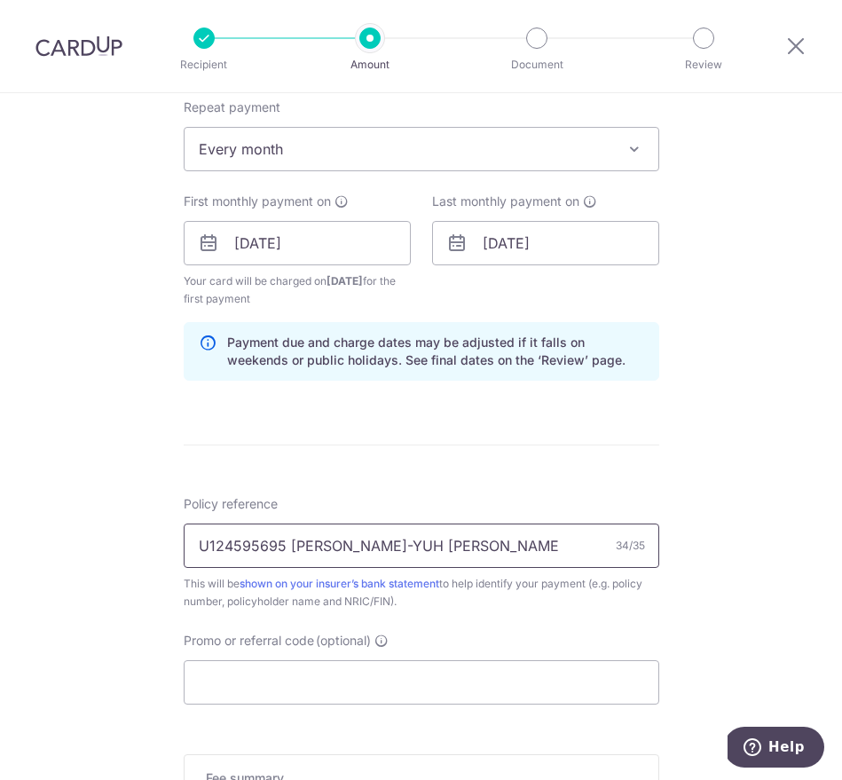
type input "U124595695 [PERSON_NAME]-YUH [PERSON_NAME]"
type input "E"
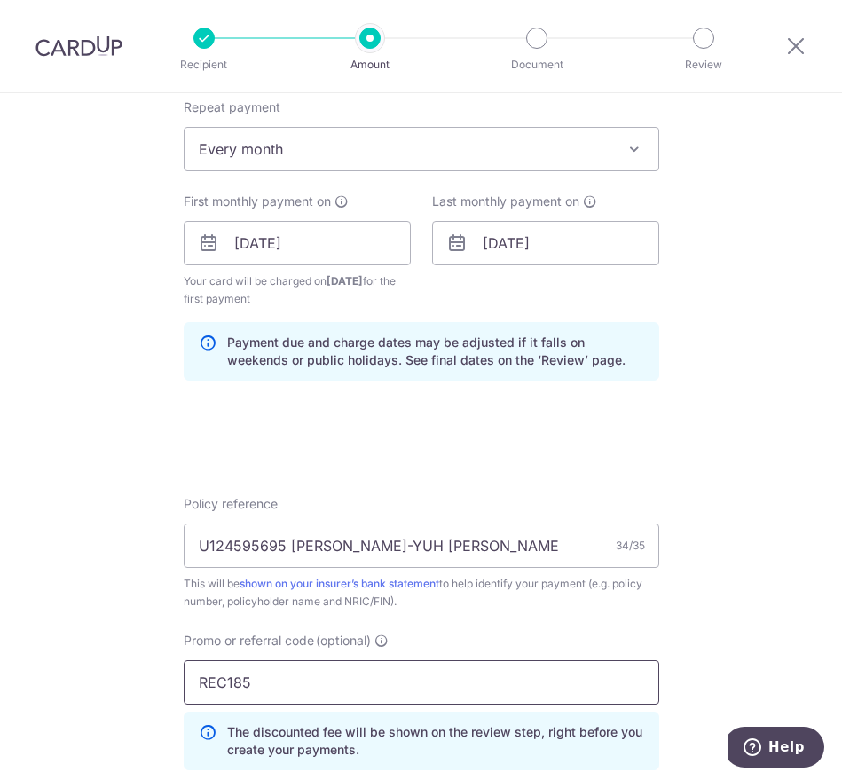
type input "REC185"
click at [698, 591] on div "Tell us more about your payment Enter payment amount SGD 3,387.00 3387.00 Selec…" at bounding box center [421, 260] width 842 height 1783
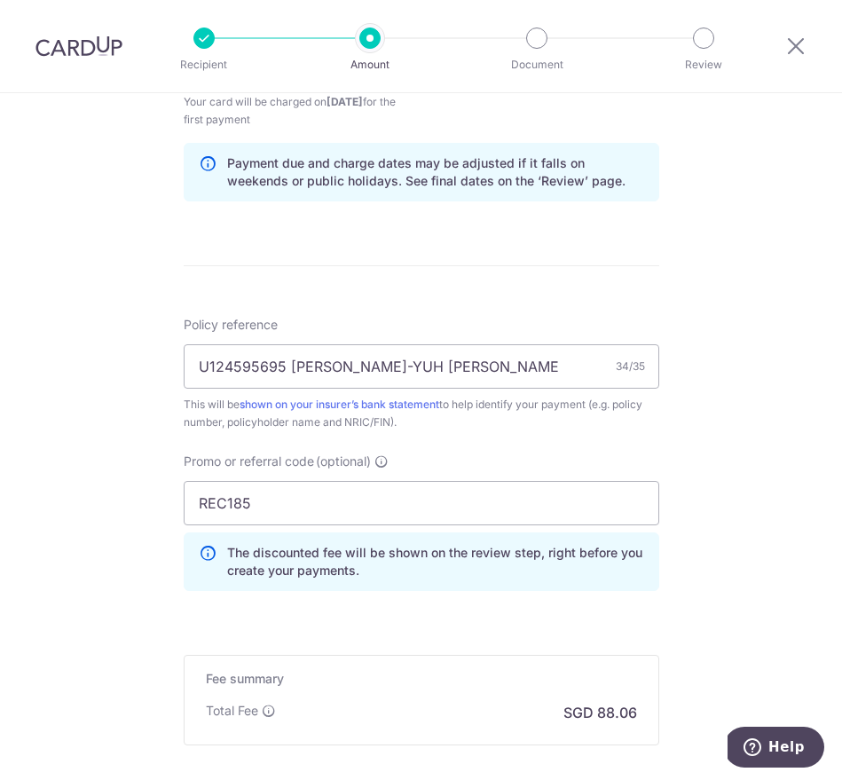
scroll to position [1044, 0]
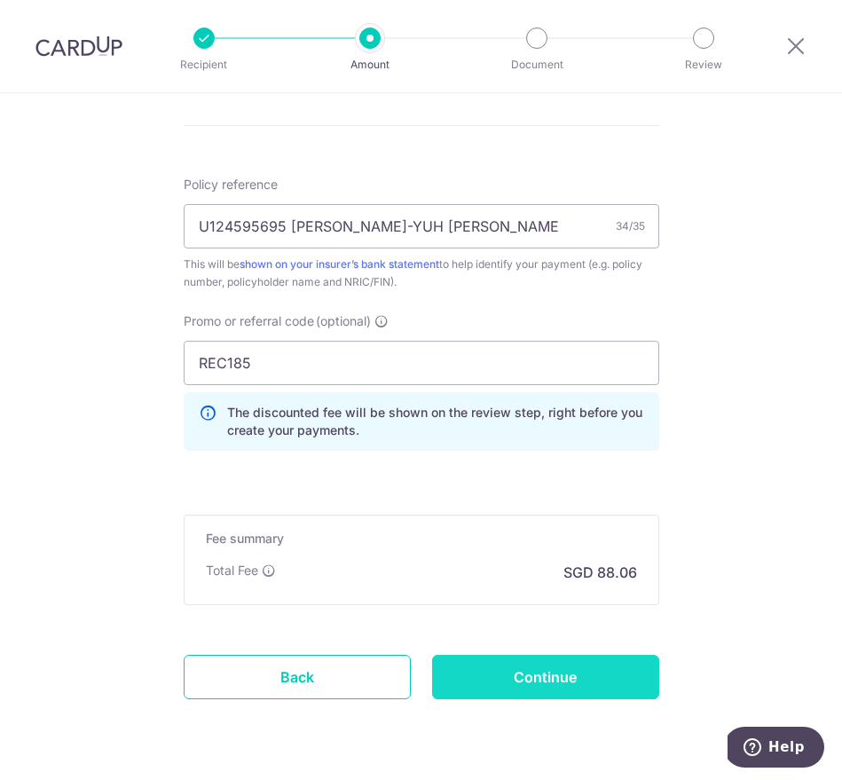
click at [594, 688] on input "Continue" at bounding box center [545, 677] width 227 height 44
type input "Create Schedule"
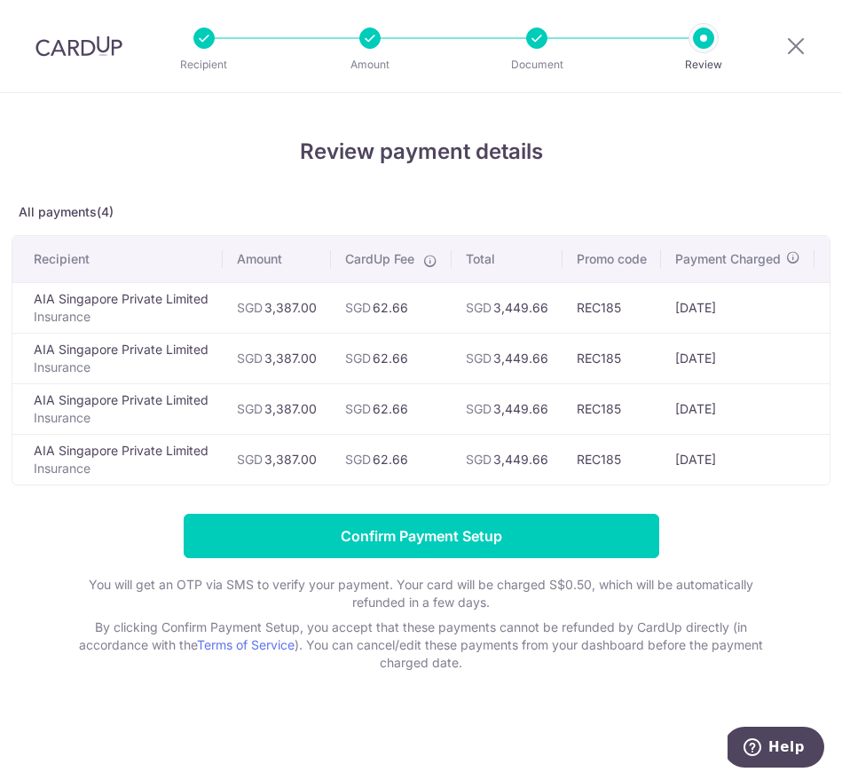
click at [160, 532] on form "Confirm Payment Setup You will get an OTP via SMS to verify your payment. Your …" at bounding box center [421, 593] width 819 height 158
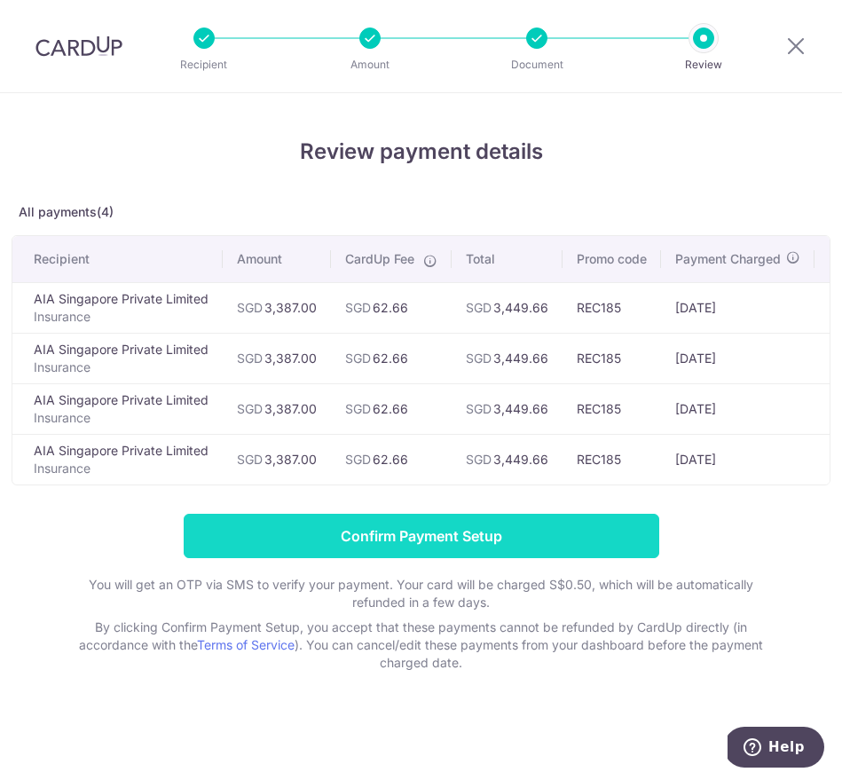
click at [266, 556] on input "Confirm Payment Setup" at bounding box center [421, 536] width 475 height 44
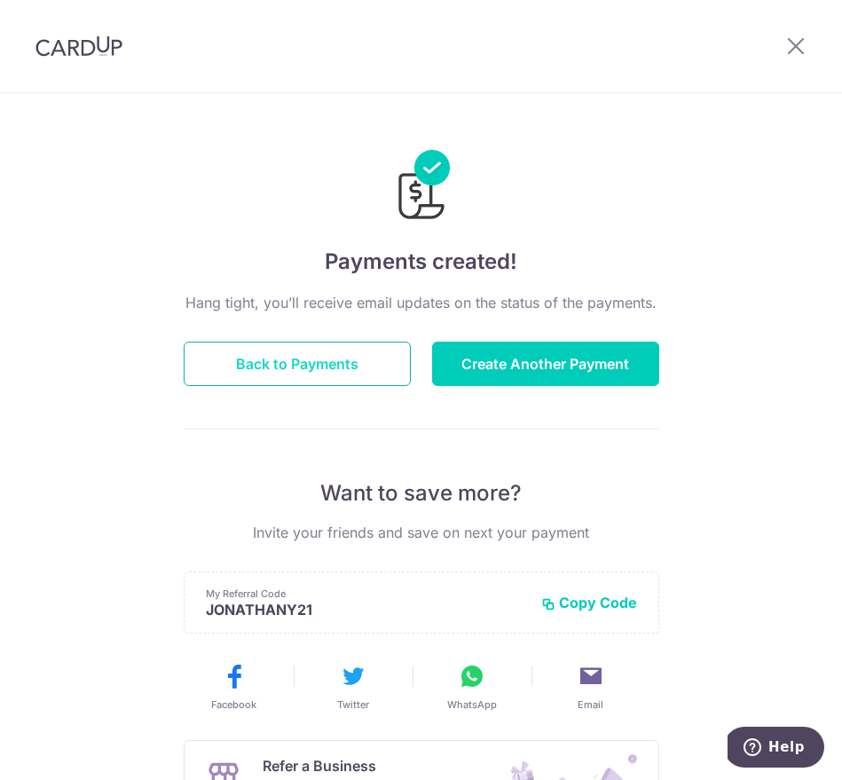
click at [321, 358] on button "Back to Payments" at bounding box center [297, 363] width 227 height 44
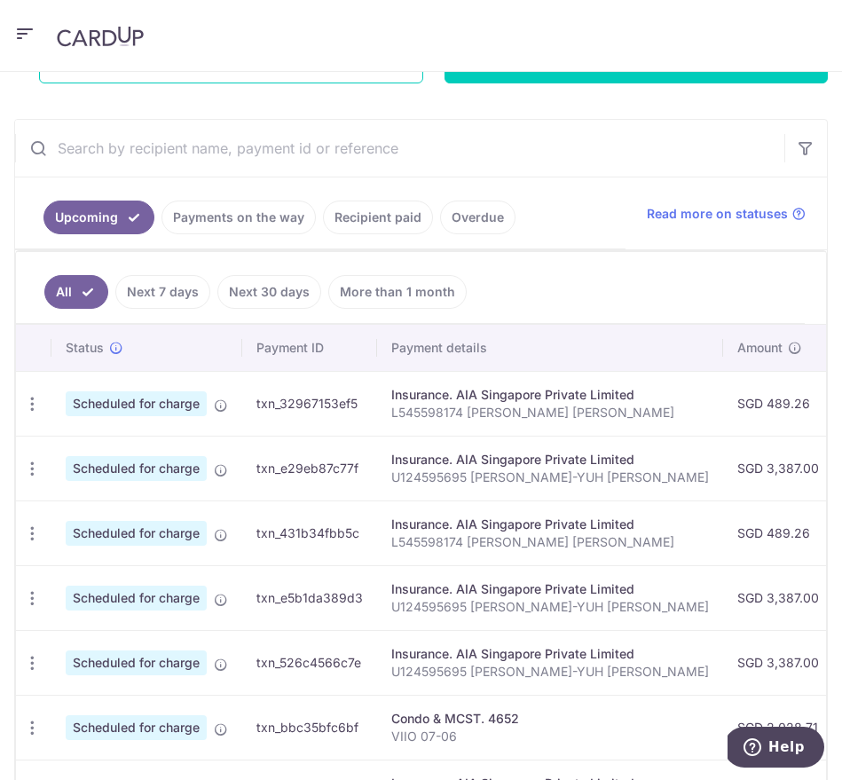
scroll to position [349, 0]
